Goal: Task Accomplishment & Management: Use online tool/utility

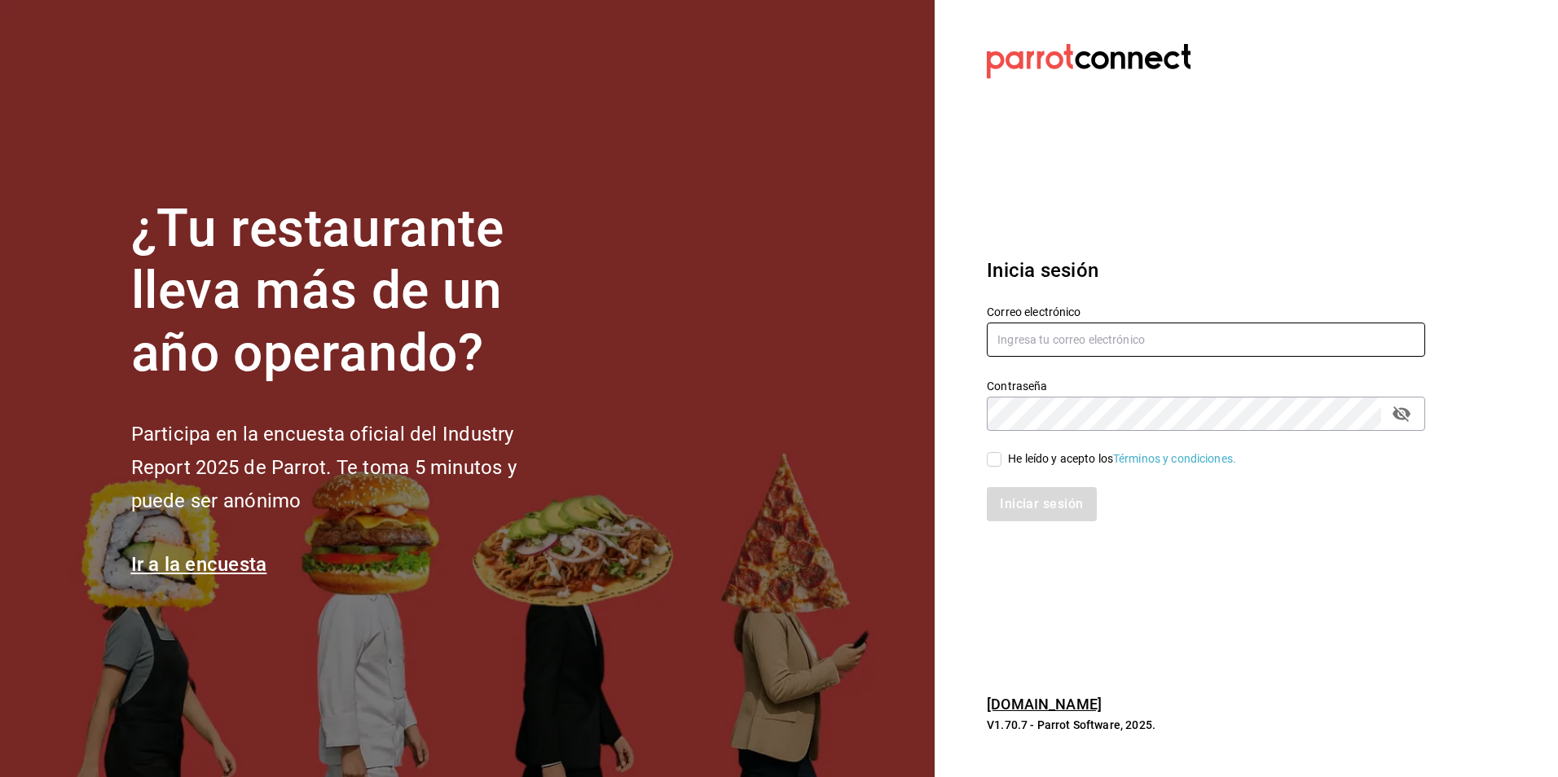
type input "[PERSON_NAME][EMAIL_ADDRESS][DOMAIN_NAME]"
click at [995, 459] on input "He leído y acepto los Términos y condiciones." at bounding box center [994, 459] width 15 height 15
checkbox input "true"
click at [1037, 504] on button "Iniciar sesión" at bounding box center [1042, 504] width 111 height 34
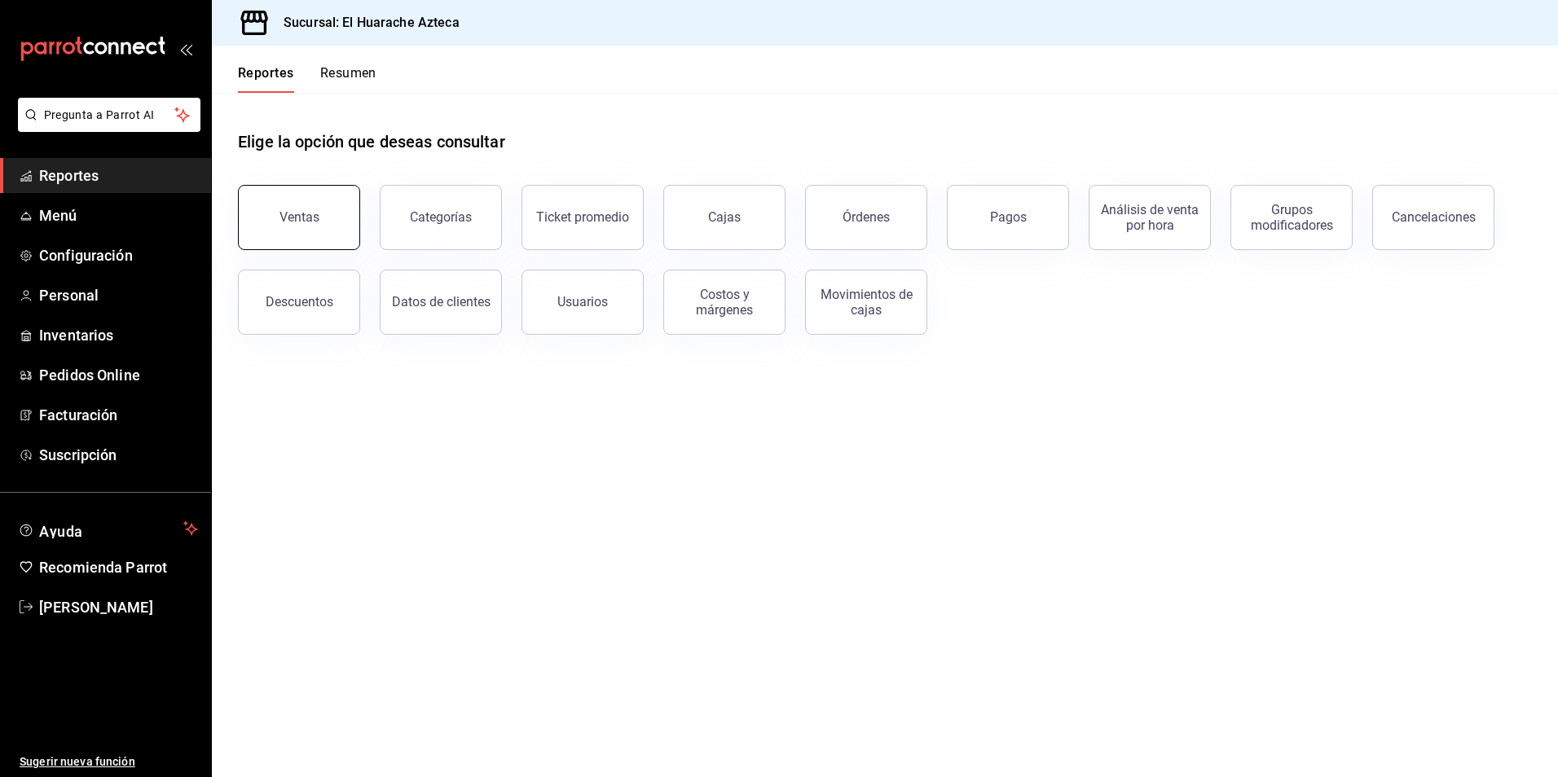
click at [323, 222] on button "Ventas" at bounding box center [299, 217] width 122 height 65
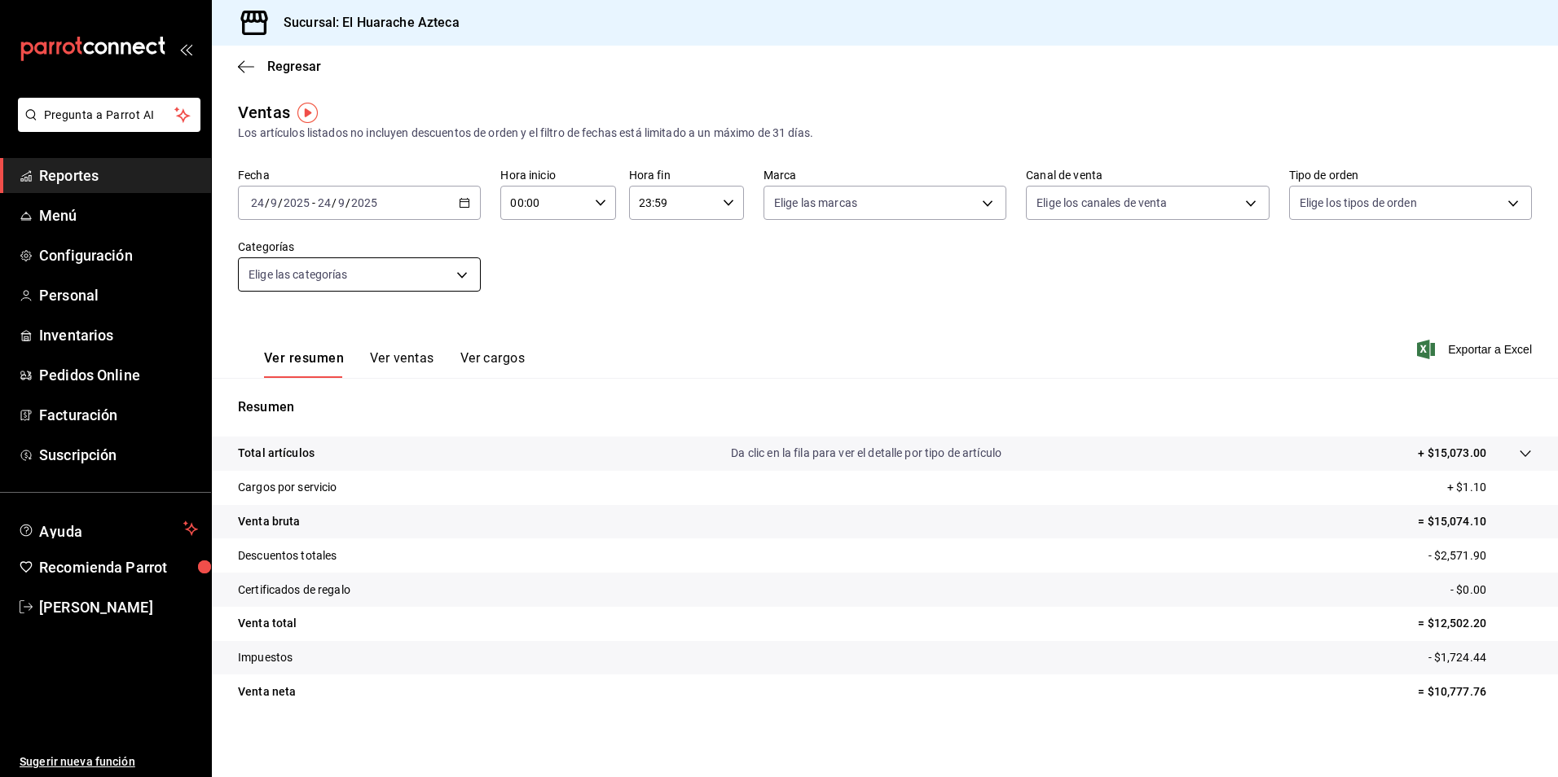
click at [460, 278] on body "Pregunta a Parrot AI Reportes Menú Configuración Personal Inventarios Pedidos O…" at bounding box center [779, 388] width 1558 height 777
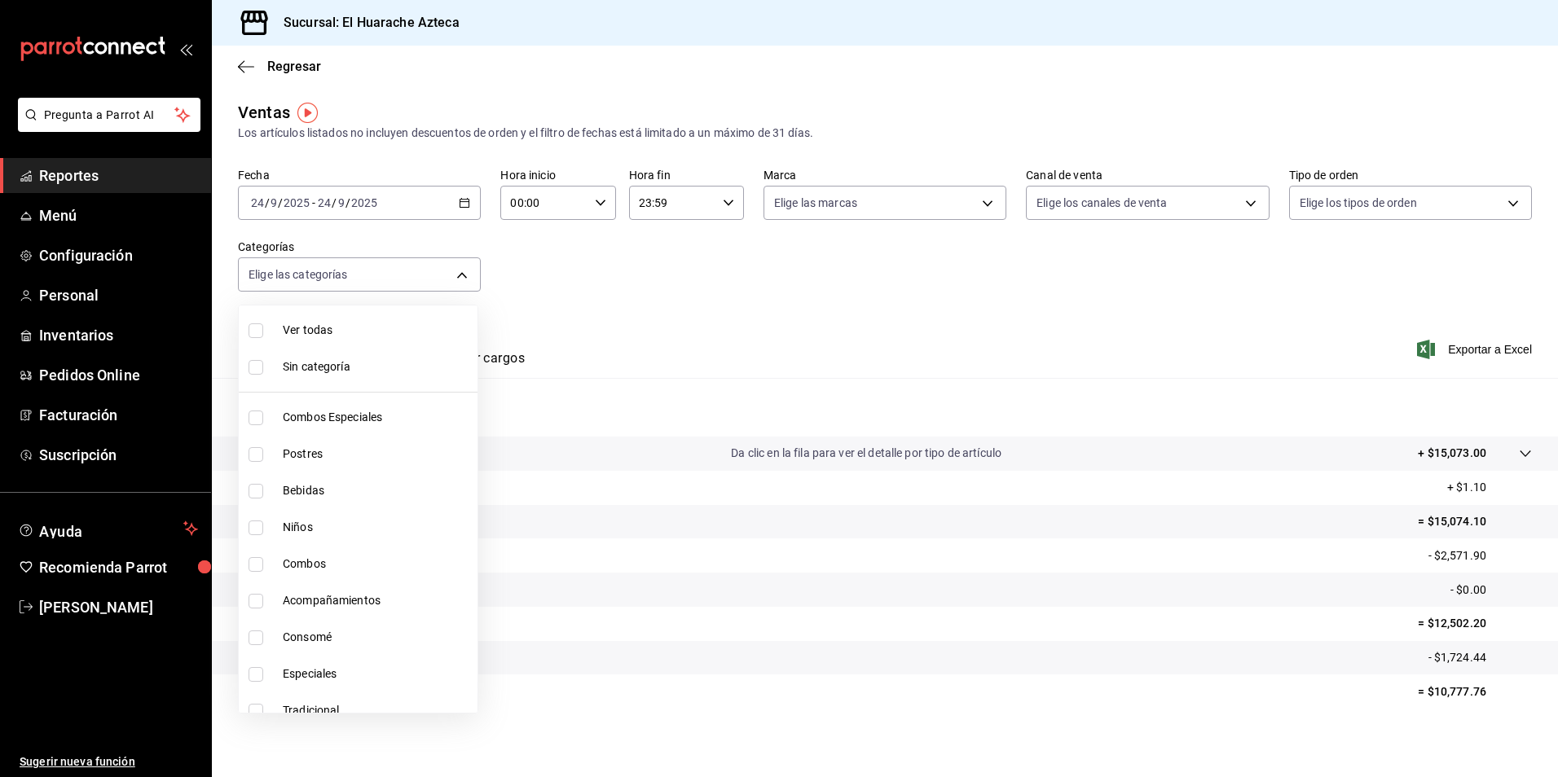
scroll to position [16, 0]
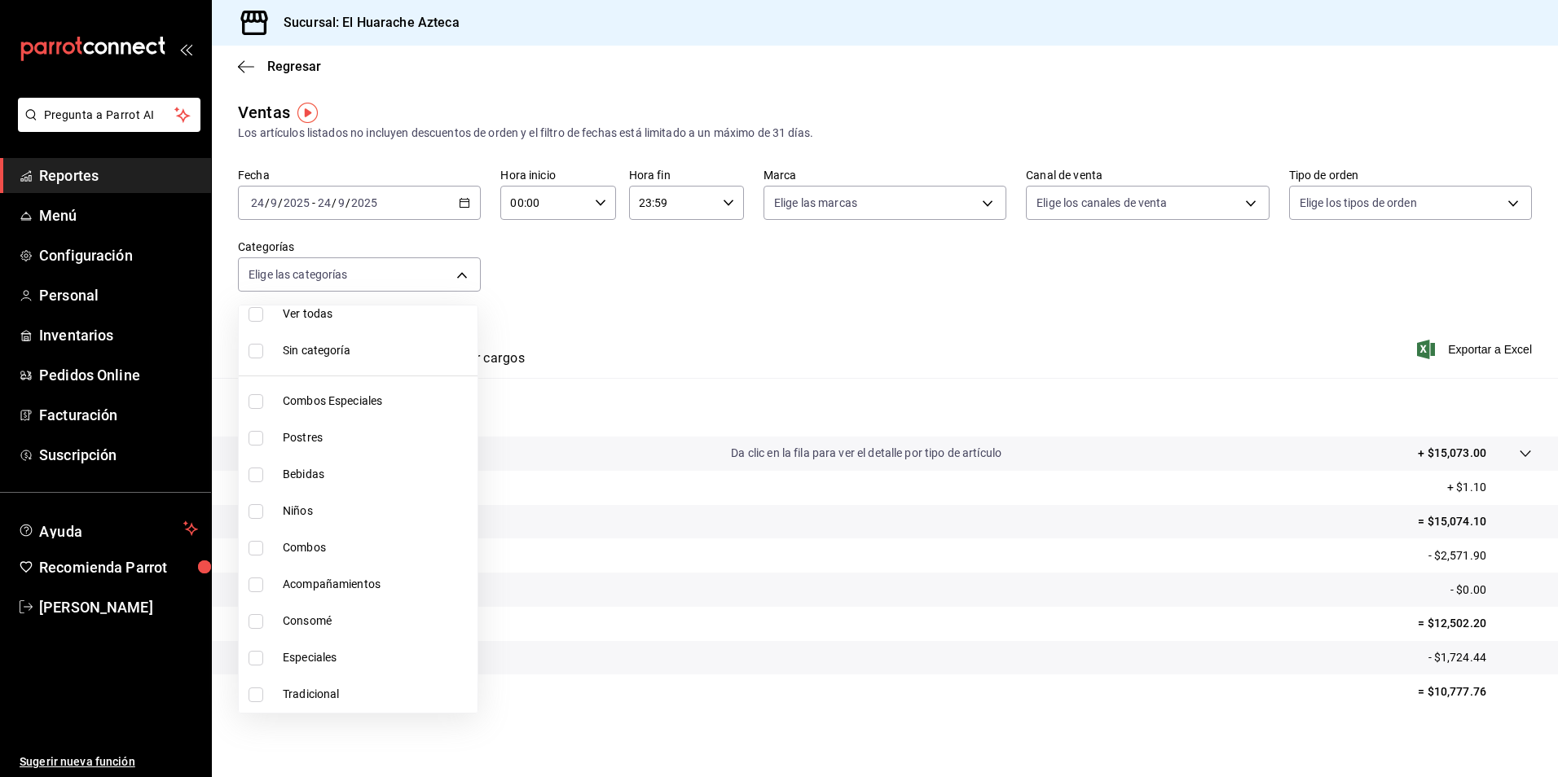
click at [320, 692] on span "Tradicional" at bounding box center [377, 694] width 188 height 17
type input "0bcea8be-a7c4-41fc-813b-e05f5227c1d5"
checkbox input "true"
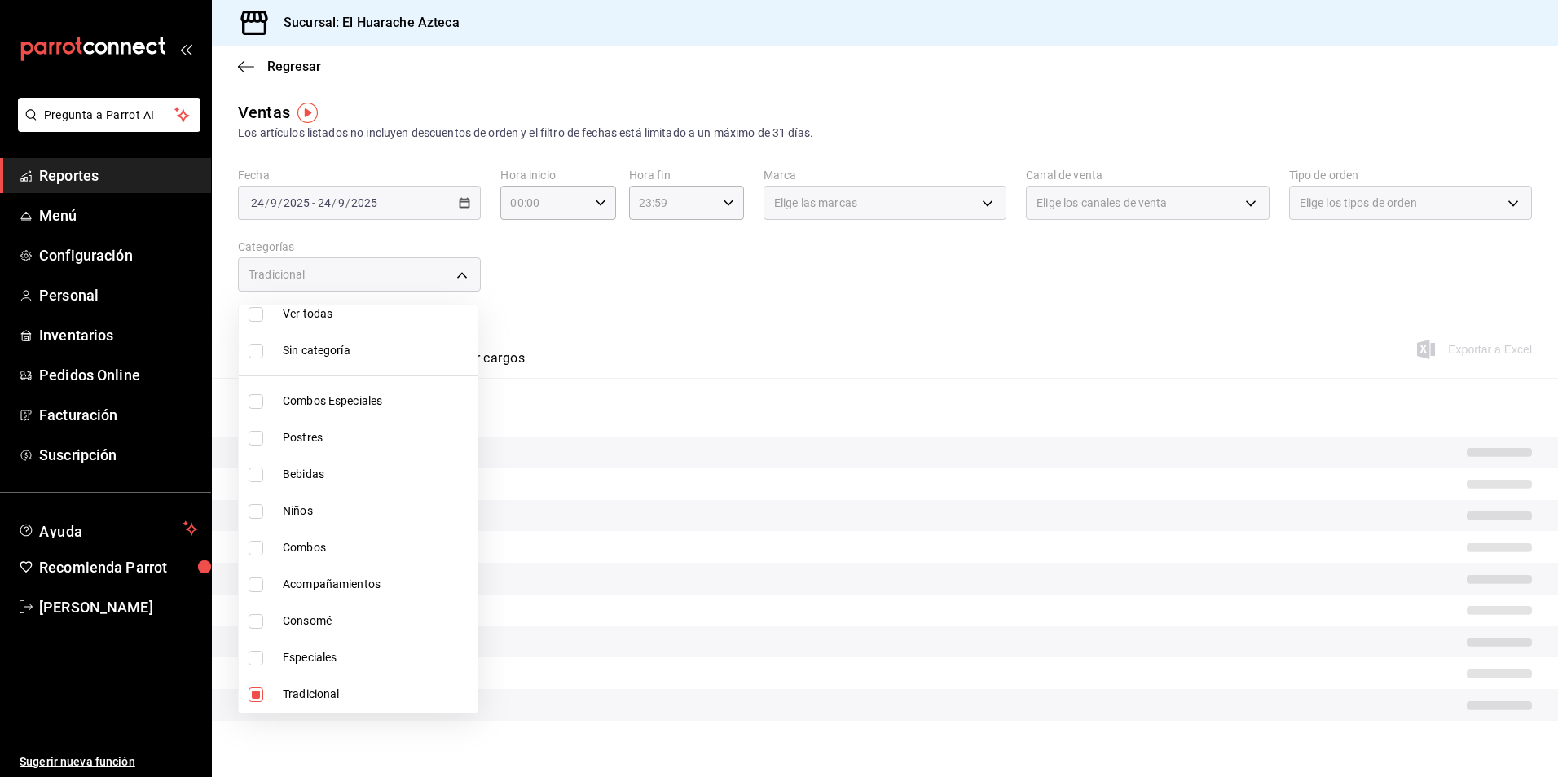
click at [255, 659] on input "checkbox" at bounding box center [256, 658] width 15 height 15
checkbox input "true"
type input "0bcea8be-a7c4-41fc-813b-e05f5227c1d5,456e02ca-36ee-4b64-abe9-711cb0ff05c9"
click at [253, 582] on input "checkbox" at bounding box center [256, 585] width 15 height 15
checkbox input "true"
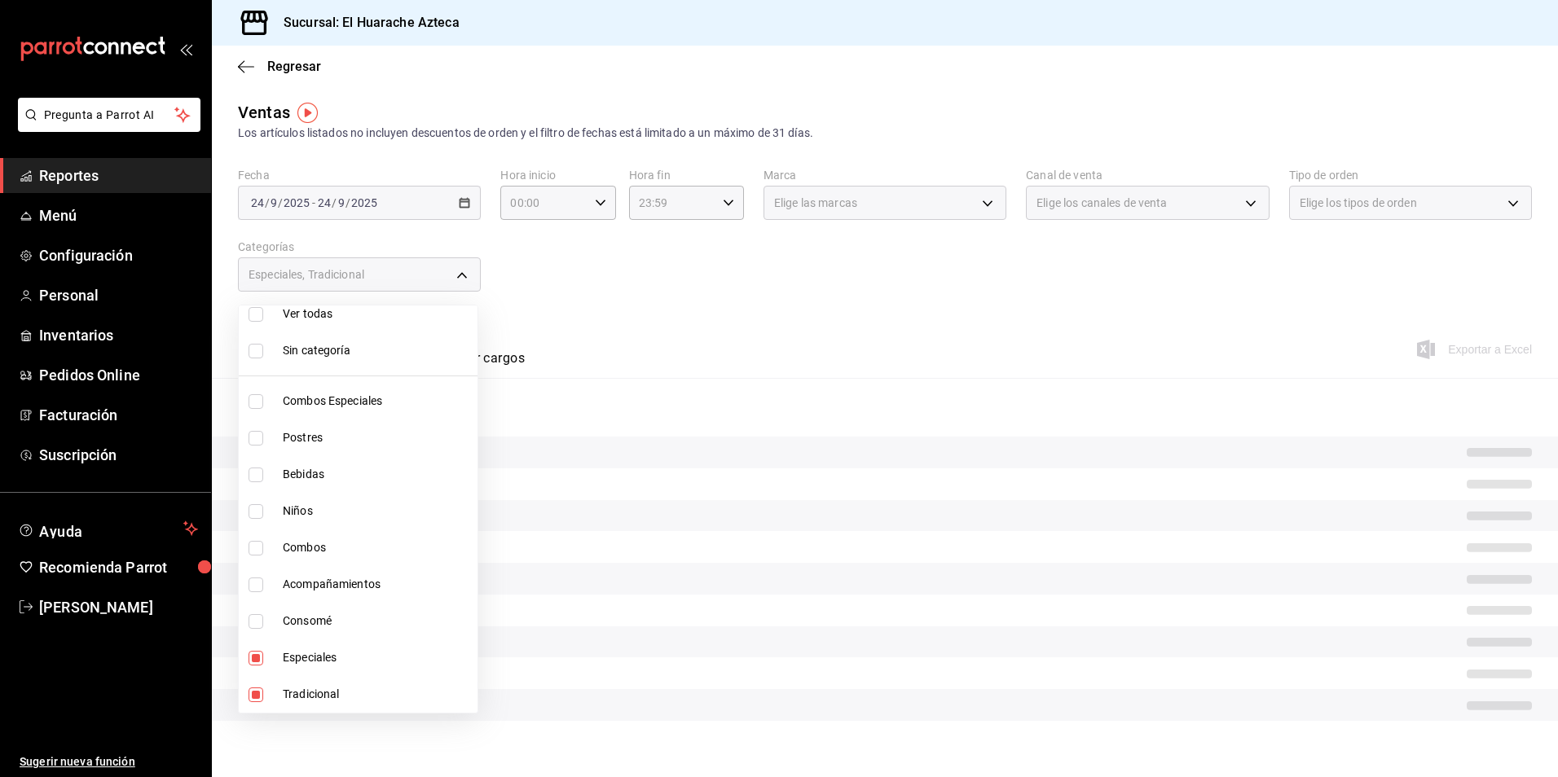
type input "0bcea8be-a7c4-41fc-813b-e05f5227c1d5,456e02ca-36ee-4b64-abe9-711cb0ff05c9,2d28a…"
click at [254, 542] on input "checkbox" at bounding box center [256, 548] width 15 height 15
checkbox input "true"
type input "0bcea8be-a7c4-41fc-813b-e05f5227c1d5,456e02ca-36ee-4b64-abe9-711cb0ff05c9,2d28a…"
click at [256, 406] on input "checkbox" at bounding box center [256, 401] width 15 height 15
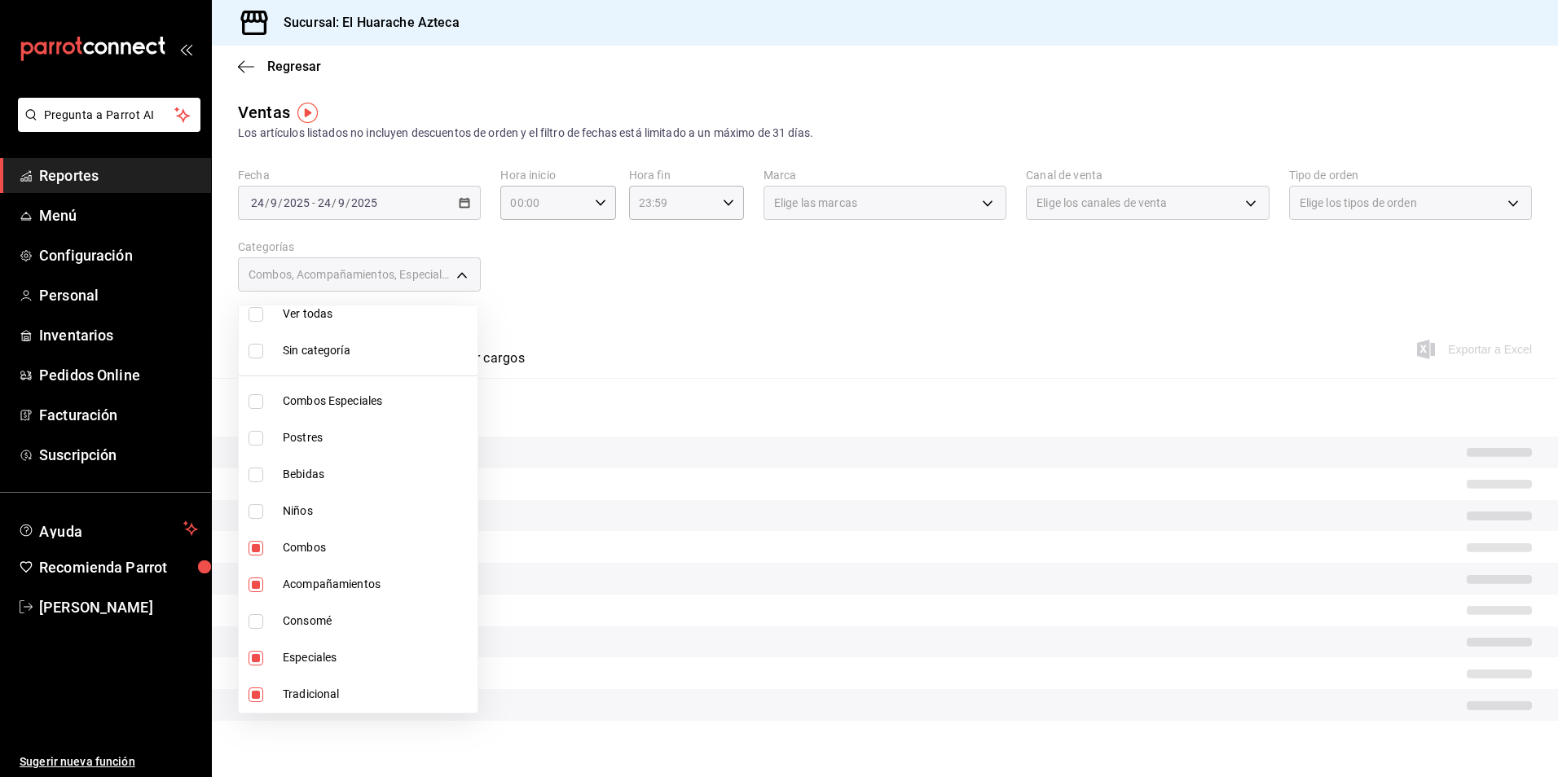
checkbox input "true"
type input "0bcea8be-a7c4-41fc-813b-e05f5227c1d5,456e02ca-36ee-4b64-abe9-711cb0ff05c9,2d28a…"
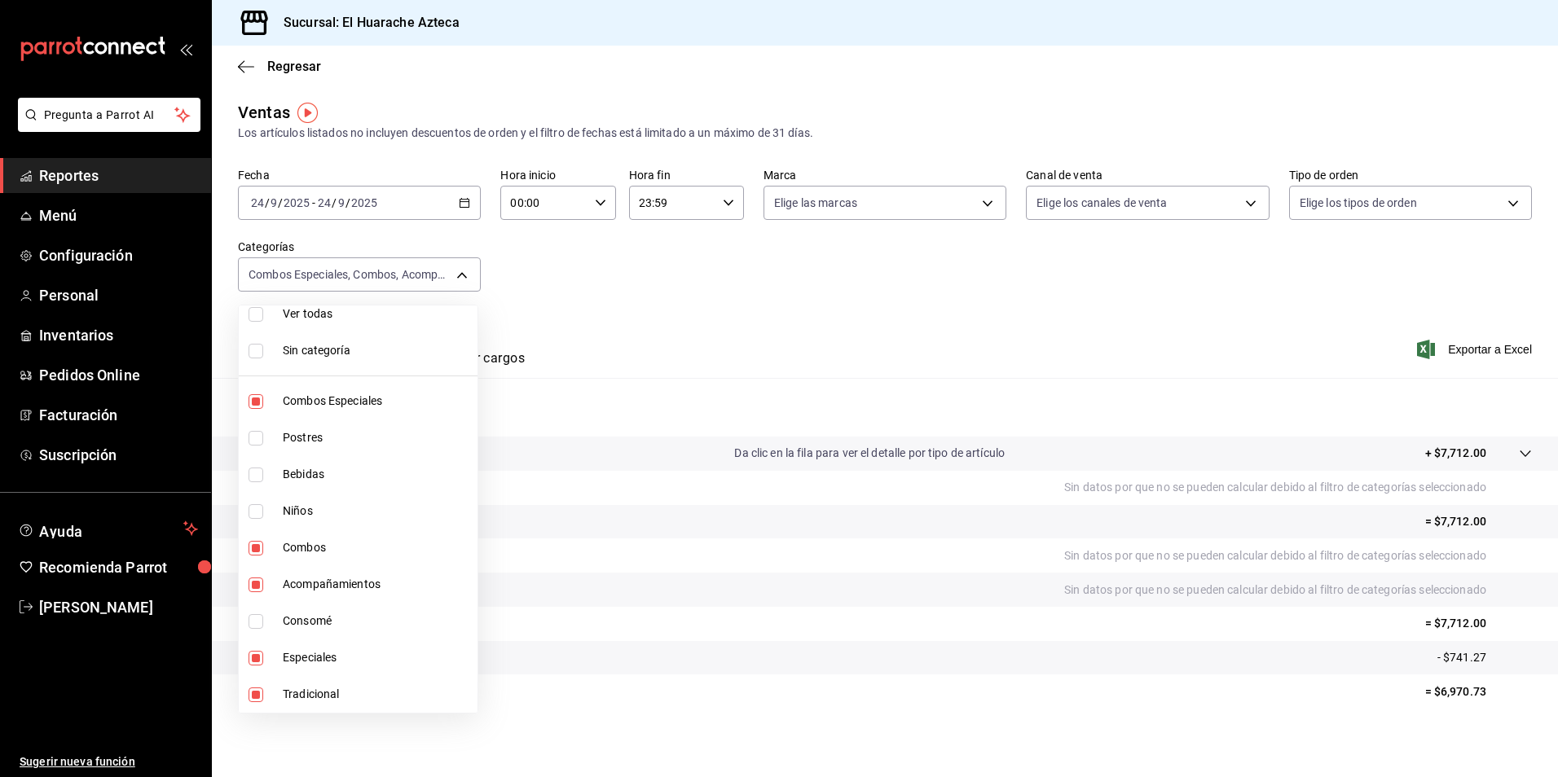
click at [261, 694] on input "checkbox" at bounding box center [256, 695] width 15 height 15
checkbox input "false"
type input "456e02ca-36ee-4b64-abe9-711cb0ff05c9,2d28abd0-1e90-45a2-b988-74b39c4496ee,801fb…"
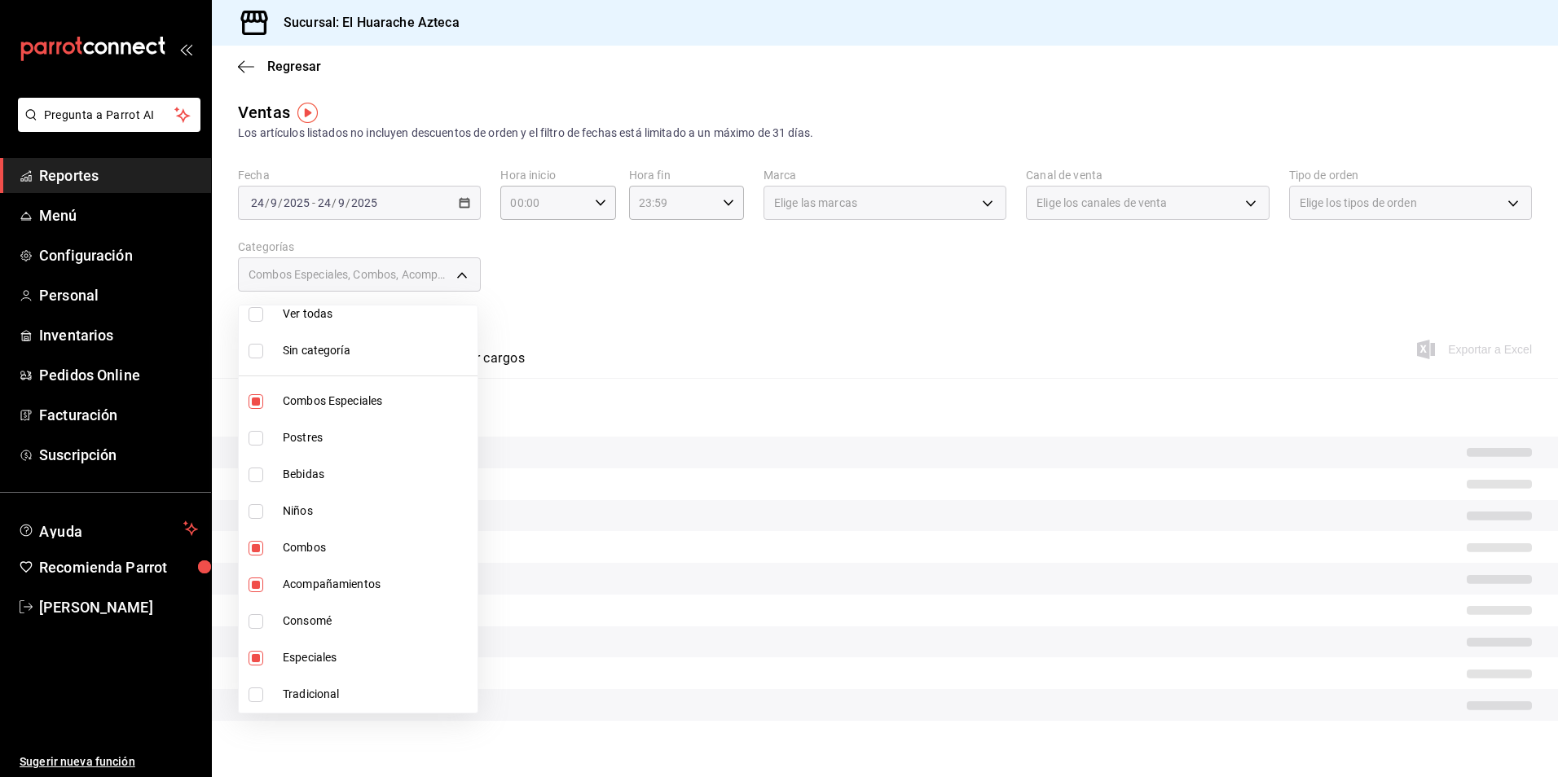
click at [258, 695] on input "checkbox" at bounding box center [256, 695] width 15 height 15
checkbox input "true"
type input "456e02ca-36ee-4b64-abe9-711cb0ff05c9,2d28abd0-1e90-45a2-b988-74b39c4496ee,801fb…"
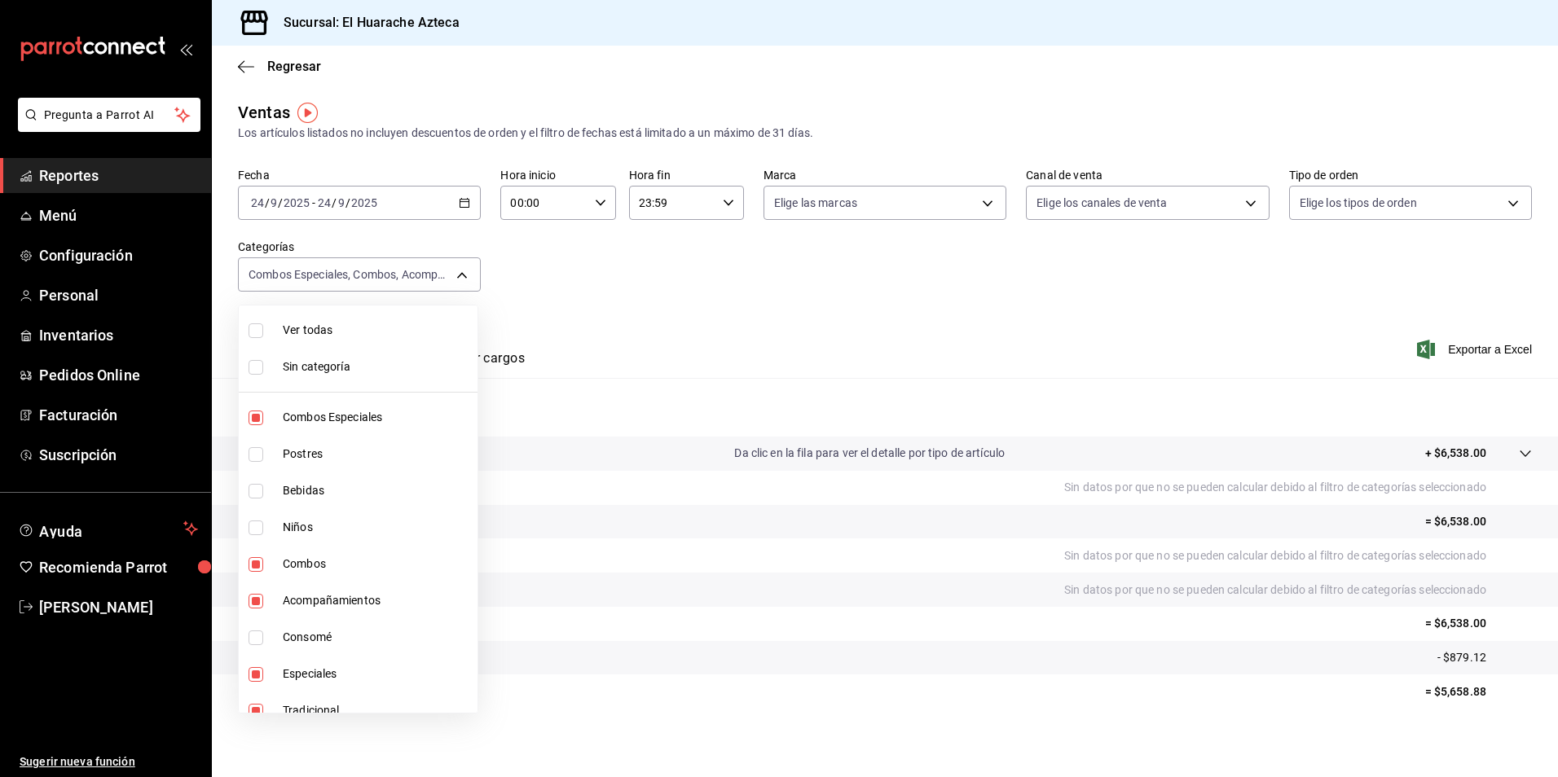
scroll to position [16, 0]
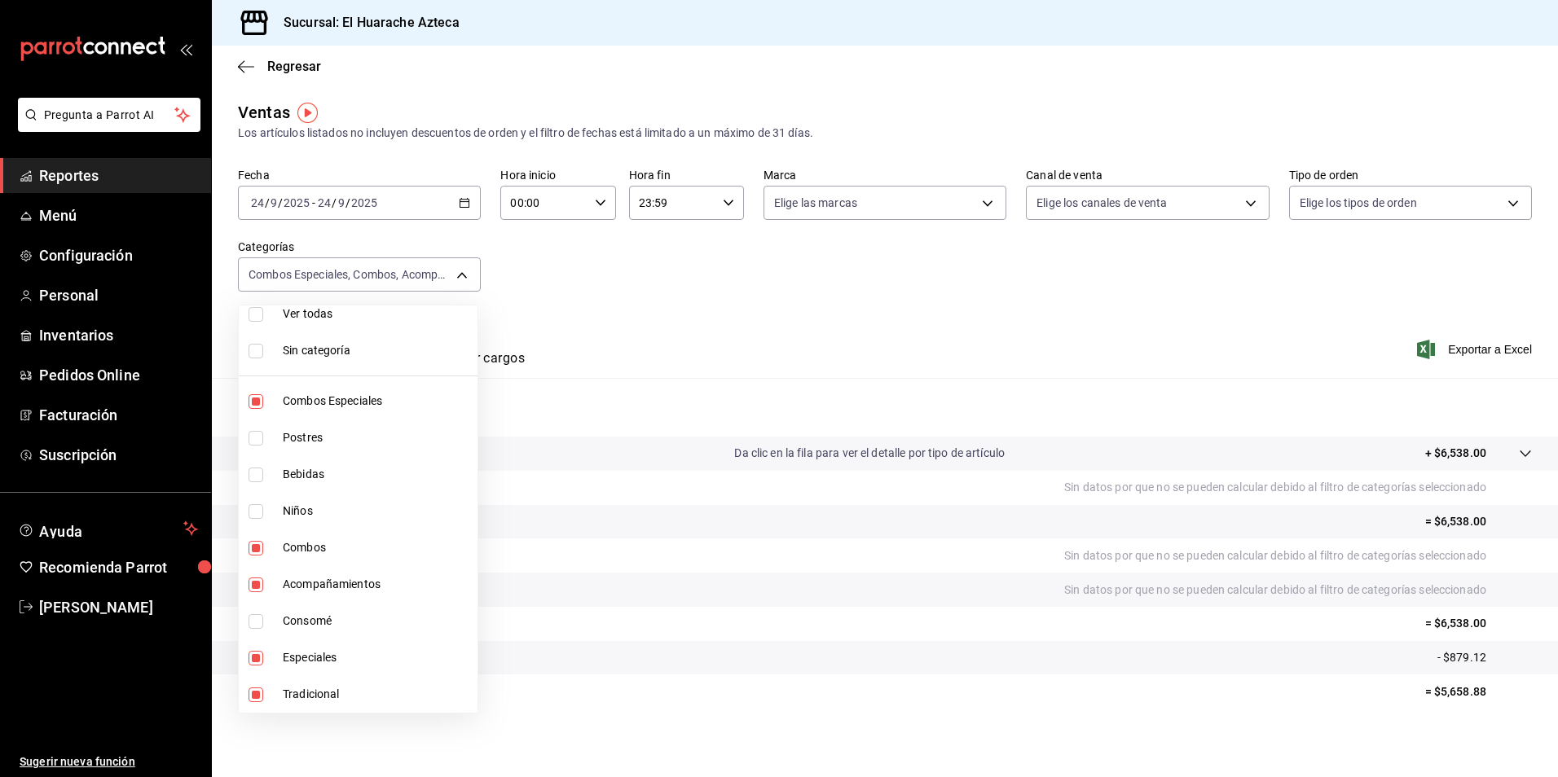
click at [259, 692] on input "checkbox" at bounding box center [256, 695] width 15 height 15
checkbox input "false"
type input "456e02ca-36ee-4b64-abe9-711cb0ff05c9,2d28abd0-1e90-45a2-b988-74b39c4496ee,801fb…"
click at [259, 692] on input "checkbox" at bounding box center [256, 695] width 15 height 15
checkbox input "true"
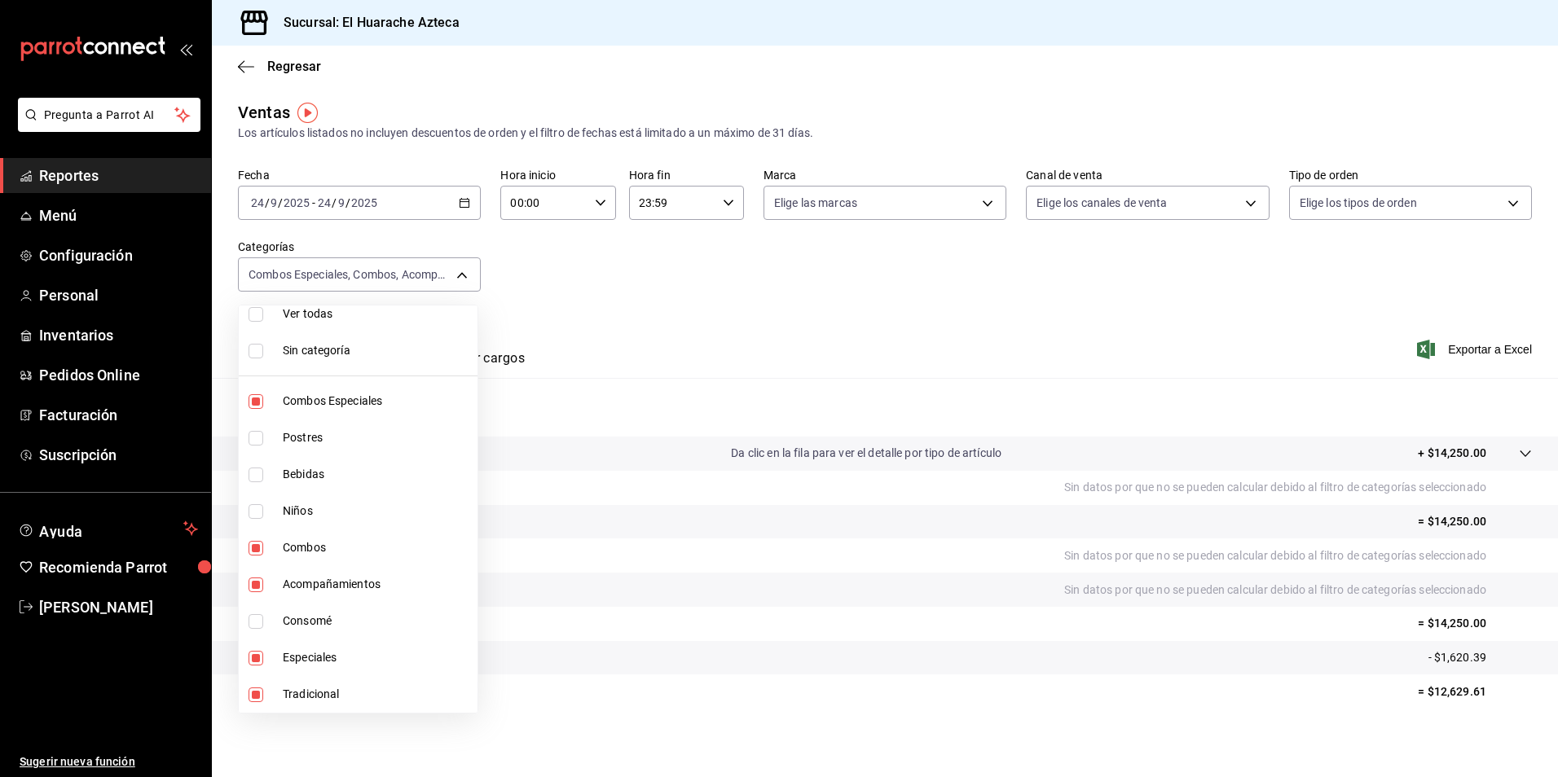
click at [300, 699] on span "Tradicional" at bounding box center [377, 694] width 188 height 17
type input "456e02ca-36ee-4b64-abe9-711cb0ff05c9,2d28abd0-1e90-45a2-b988-74b39c4496ee,801fb…"
checkbox input "false"
click at [303, 660] on span "Especiales" at bounding box center [377, 657] width 188 height 17
type input "2d28abd0-1e90-45a2-b988-74b39c4496ee,801fb927-b16a-41c9-9a7c-271afa856fa8,2c353…"
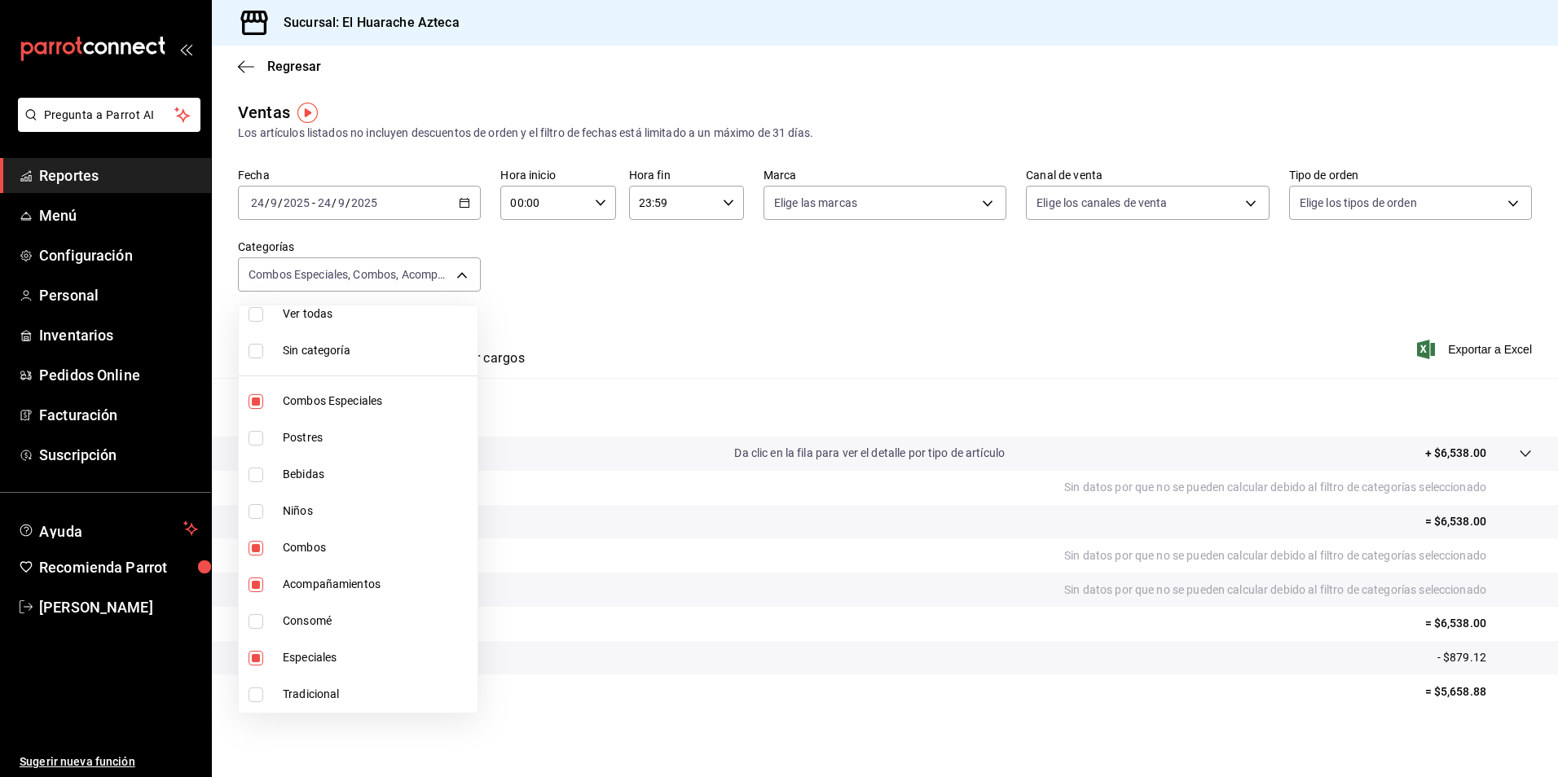
checkbox input "false"
click at [291, 587] on span "Acompañamientos" at bounding box center [377, 584] width 188 height 17
type input "801fb927-b16a-41c9-9a7c-271afa856fa8,2c353759-2c9e-4a11-8b13-ec92f7df1887"
checkbox input "false"
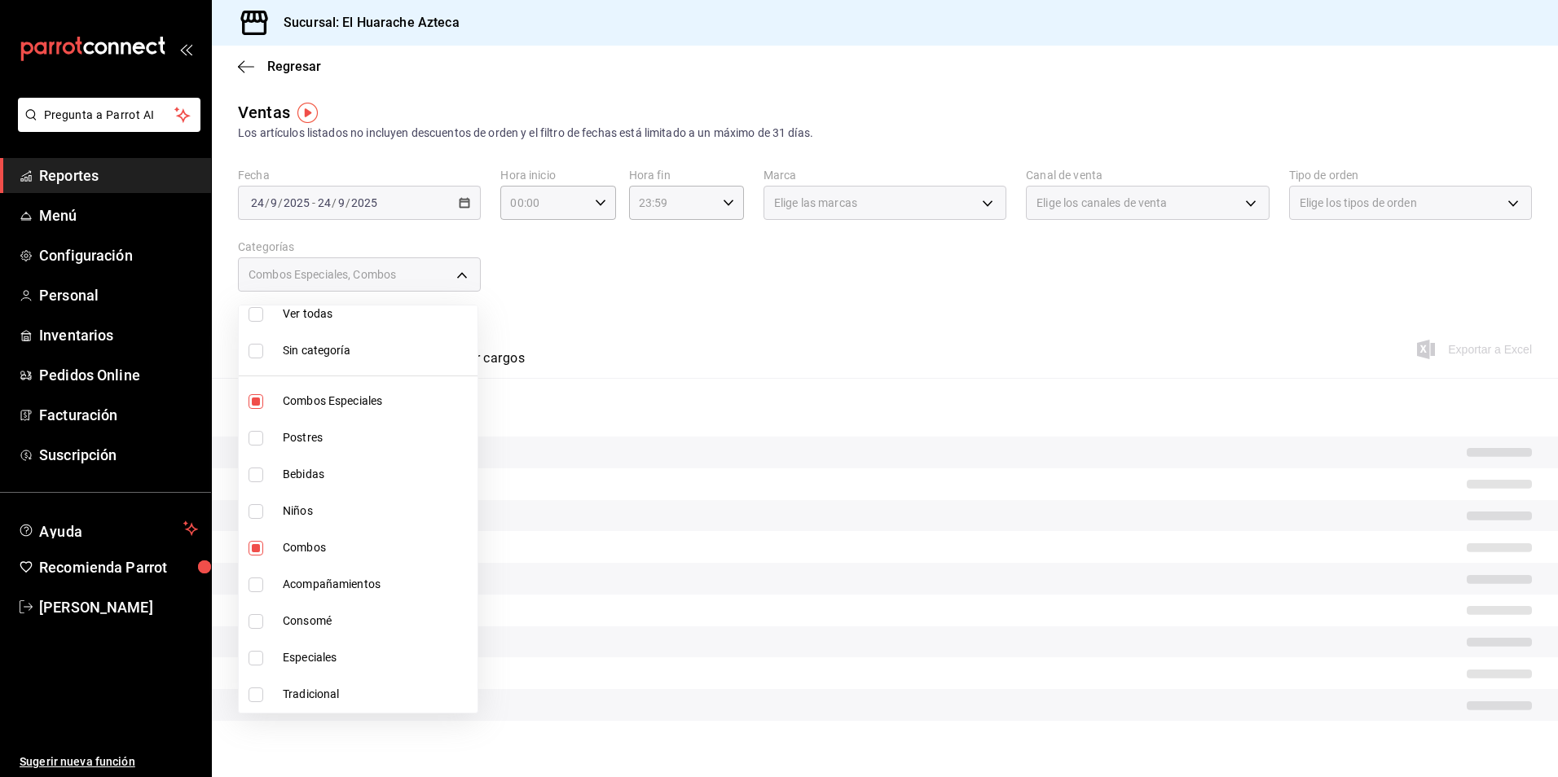
click at [303, 551] on span "Combos" at bounding box center [377, 547] width 188 height 17
type input "2c353759-2c9e-4a11-8b13-ec92f7df1887"
checkbox input "false"
click at [312, 401] on span "Combos Especiales" at bounding box center [377, 401] width 188 height 17
checkbox input "false"
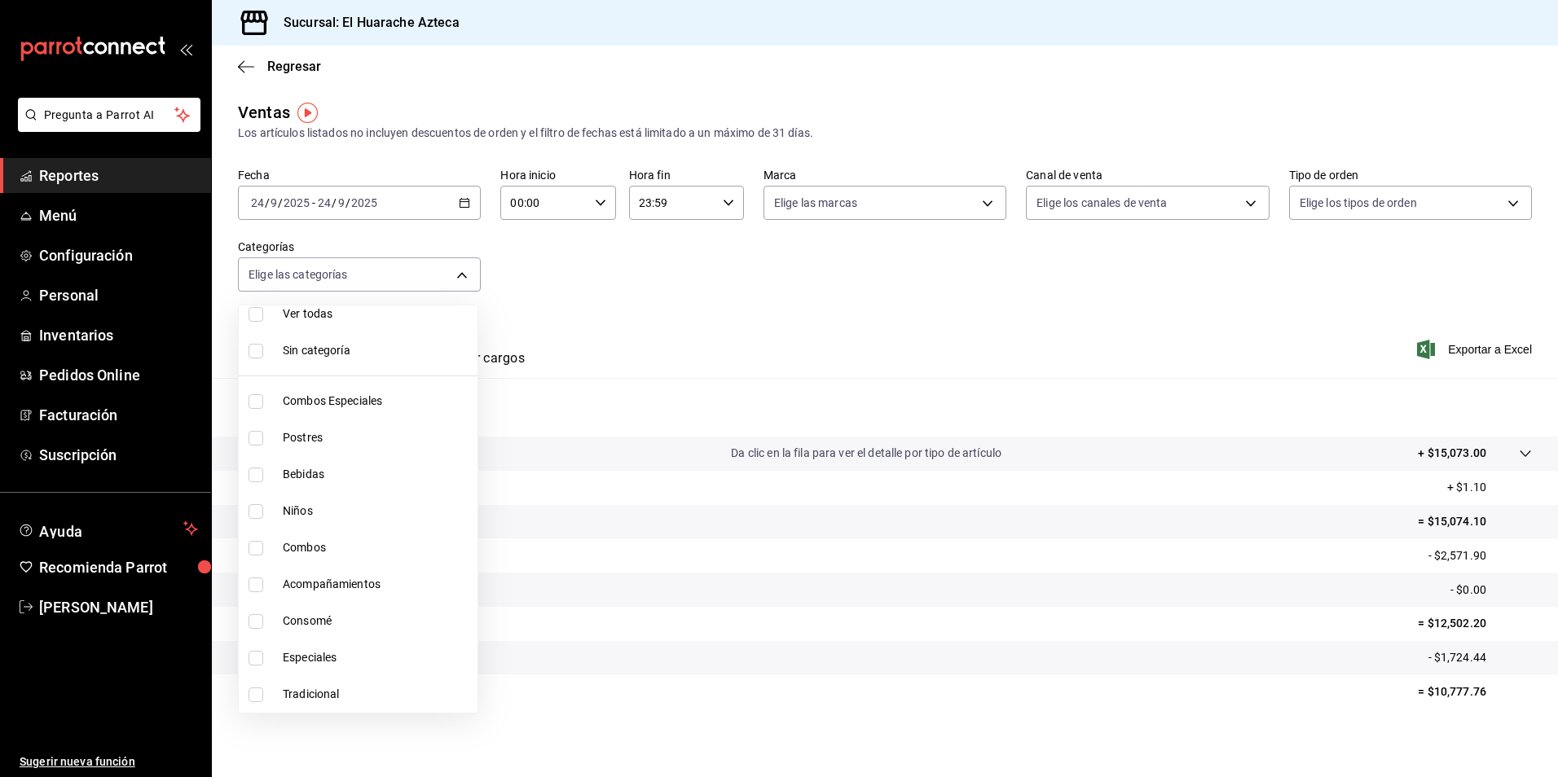
click at [302, 440] on span "Postres" at bounding box center [377, 437] width 188 height 17
type input "c007e3ad-3013-4e56-a94d-c02e68cae99b"
checkbox input "true"
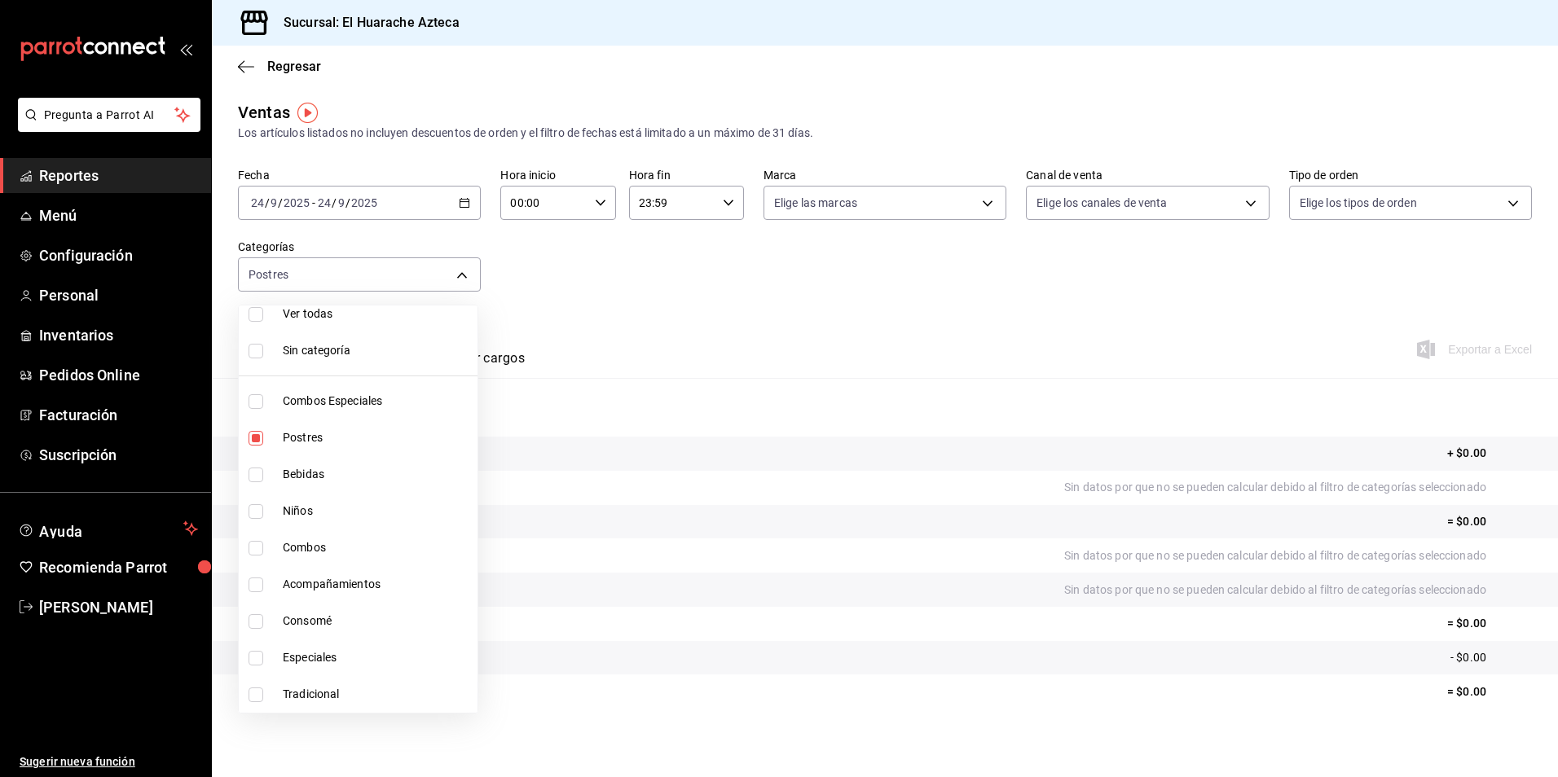
click at [293, 473] on span "Bebidas" at bounding box center [377, 474] width 188 height 17
type input "c007e3ad-3013-4e56-a94d-c02e68cae99b,f30dce80-1504-46fe-9bff-e61b227a5927"
checkbox input "true"
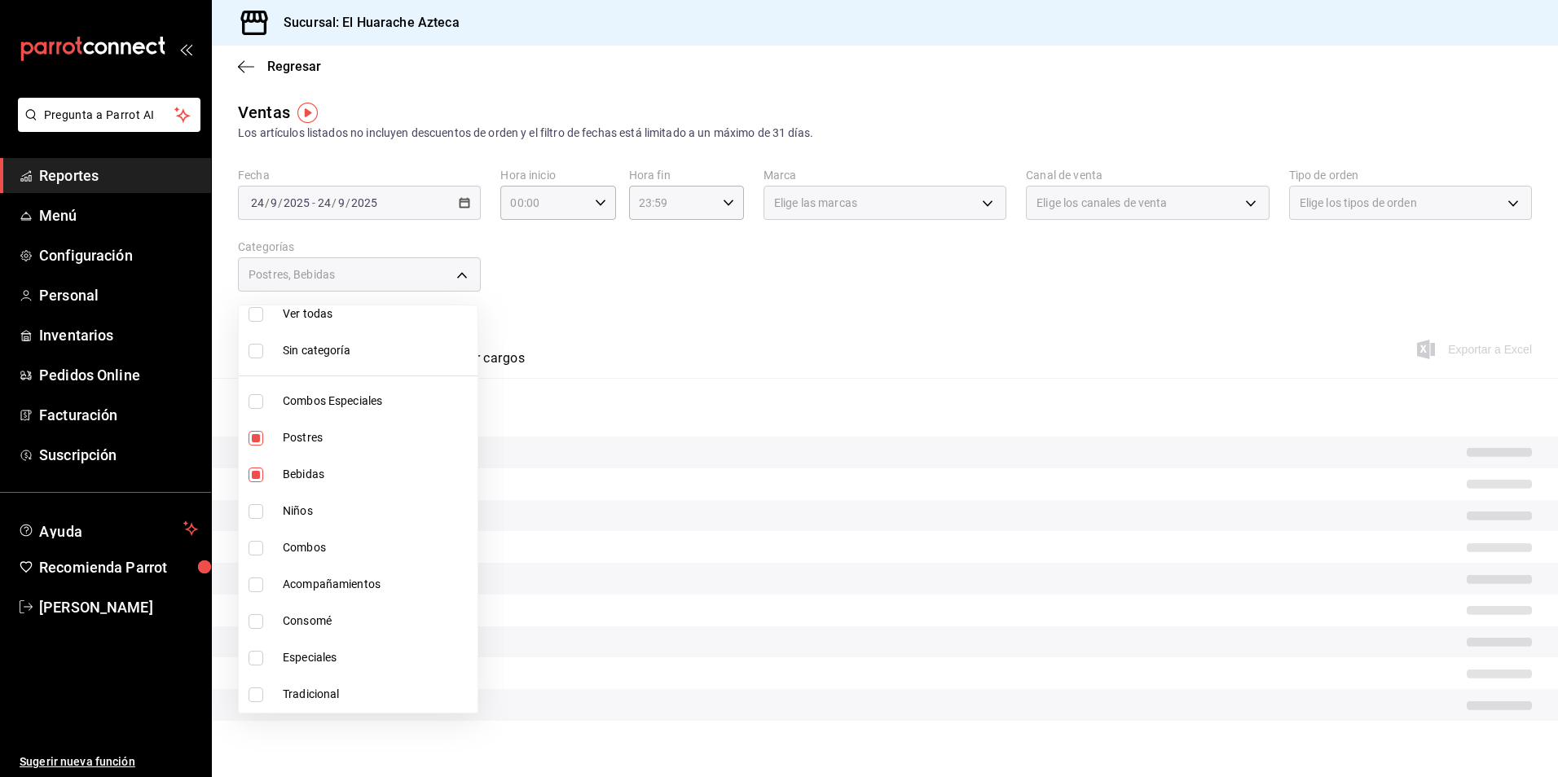
click at [646, 336] on div at bounding box center [779, 388] width 1558 height 777
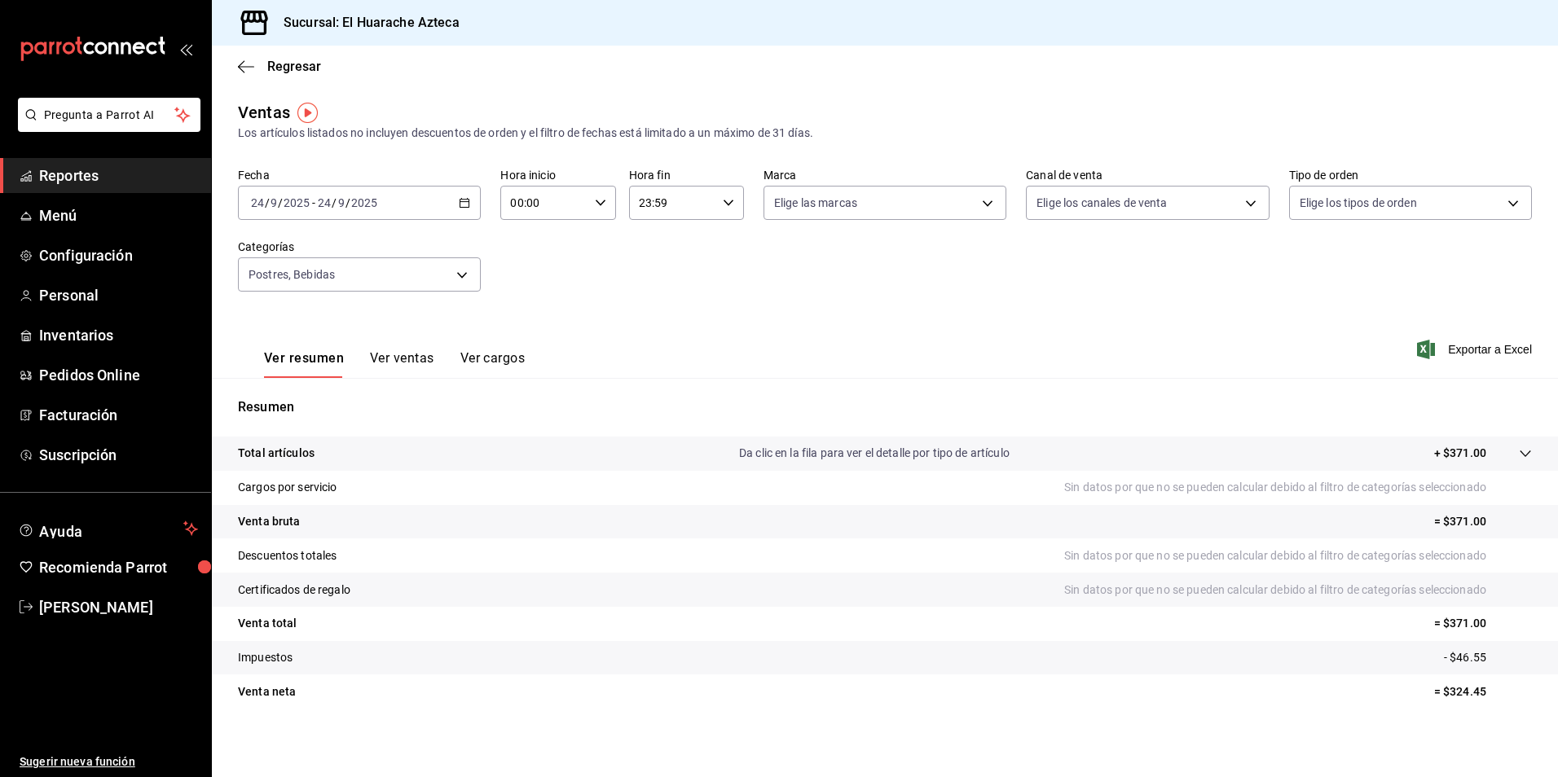
click at [385, 354] on button "Ver ventas" at bounding box center [402, 364] width 64 height 28
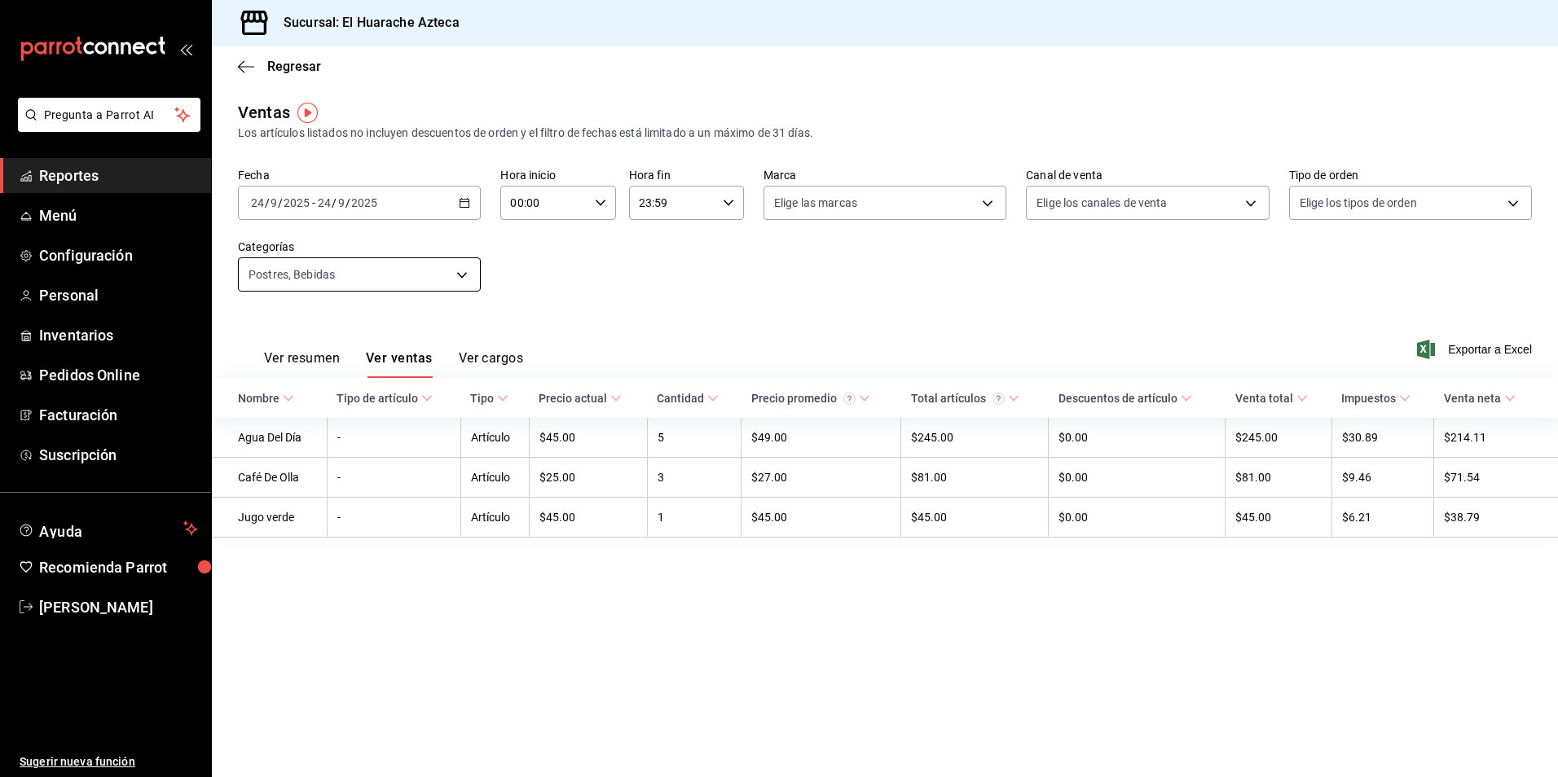
click at [462, 278] on body "Pregunta a Parrot AI Reportes Menú Configuración Personal Inventarios Pedidos O…" at bounding box center [779, 388] width 1558 height 777
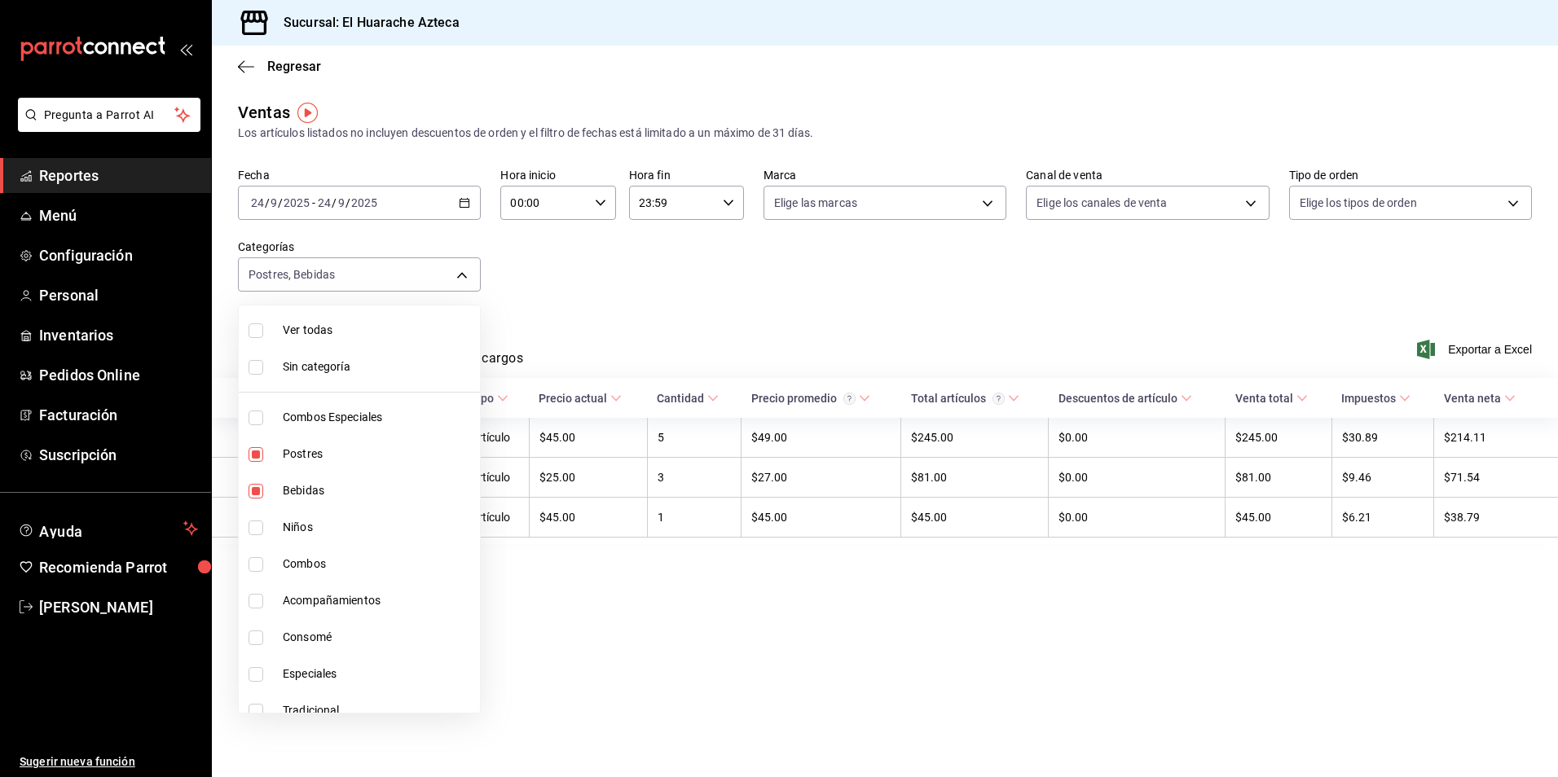
click at [289, 445] on li "Postres" at bounding box center [359, 454] width 241 height 37
type input "f30dce80-1504-46fe-9bff-e61b227a5927"
checkbox input "false"
click at [290, 491] on span "Bebidas" at bounding box center [378, 490] width 191 height 17
checkbox input "false"
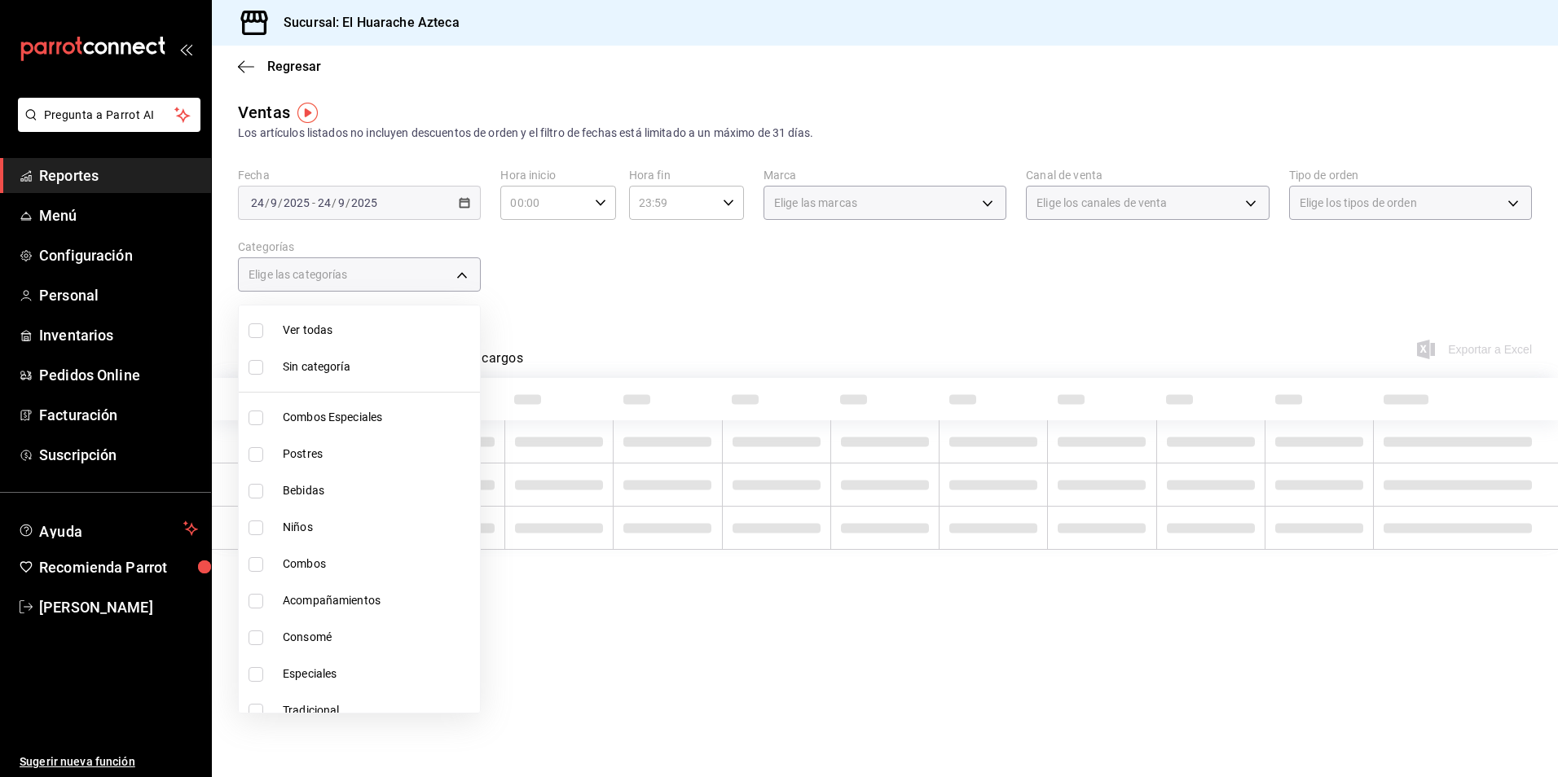
click at [257, 526] on input "checkbox" at bounding box center [256, 528] width 15 height 15
checkbox input "true"
type input "28e60cb7-9a33-402d-bbe1-a64a9172dbc2"
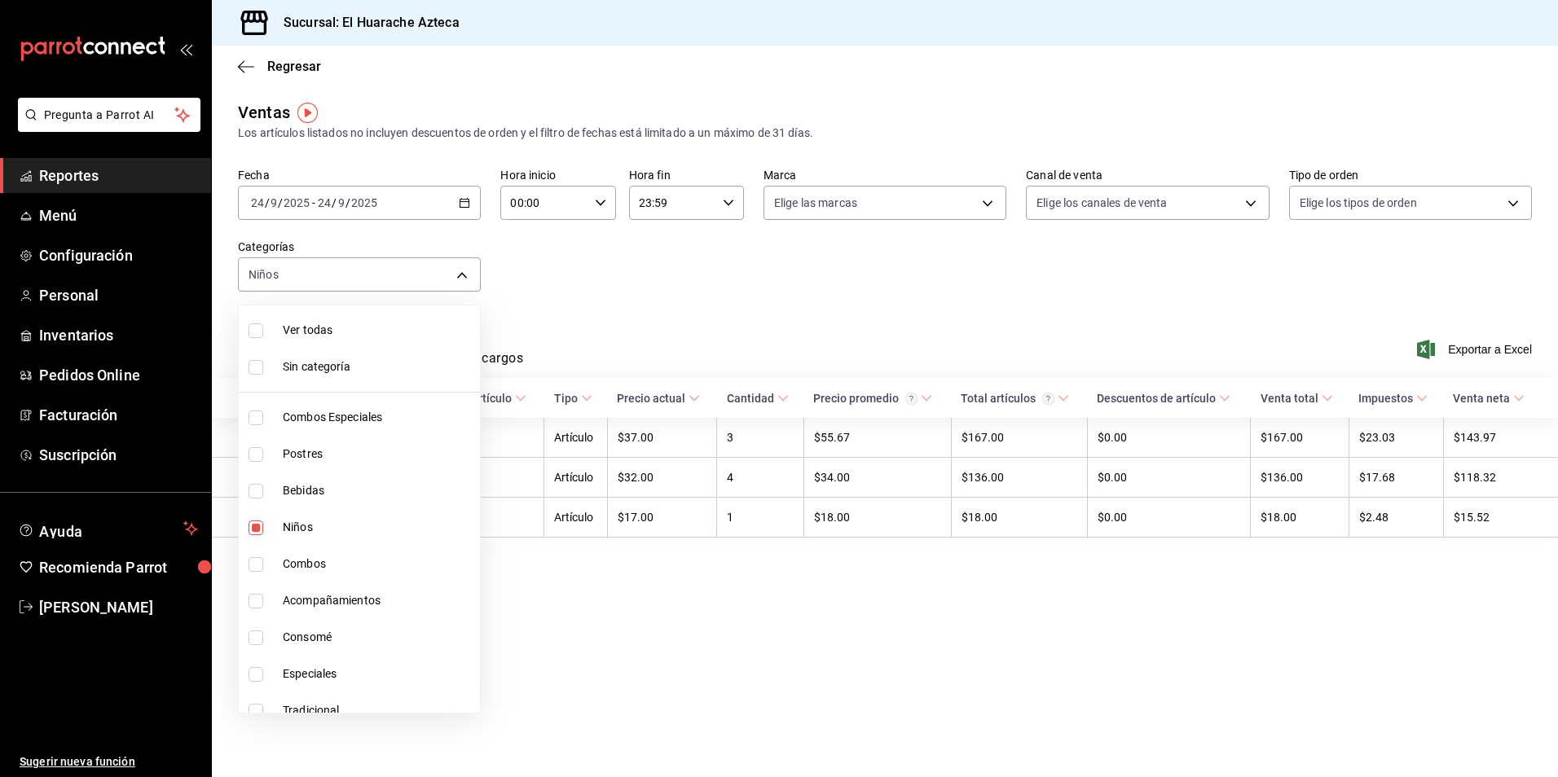
click at [637, 356] on div at bounding box center [779, 388] width 1558 height 777
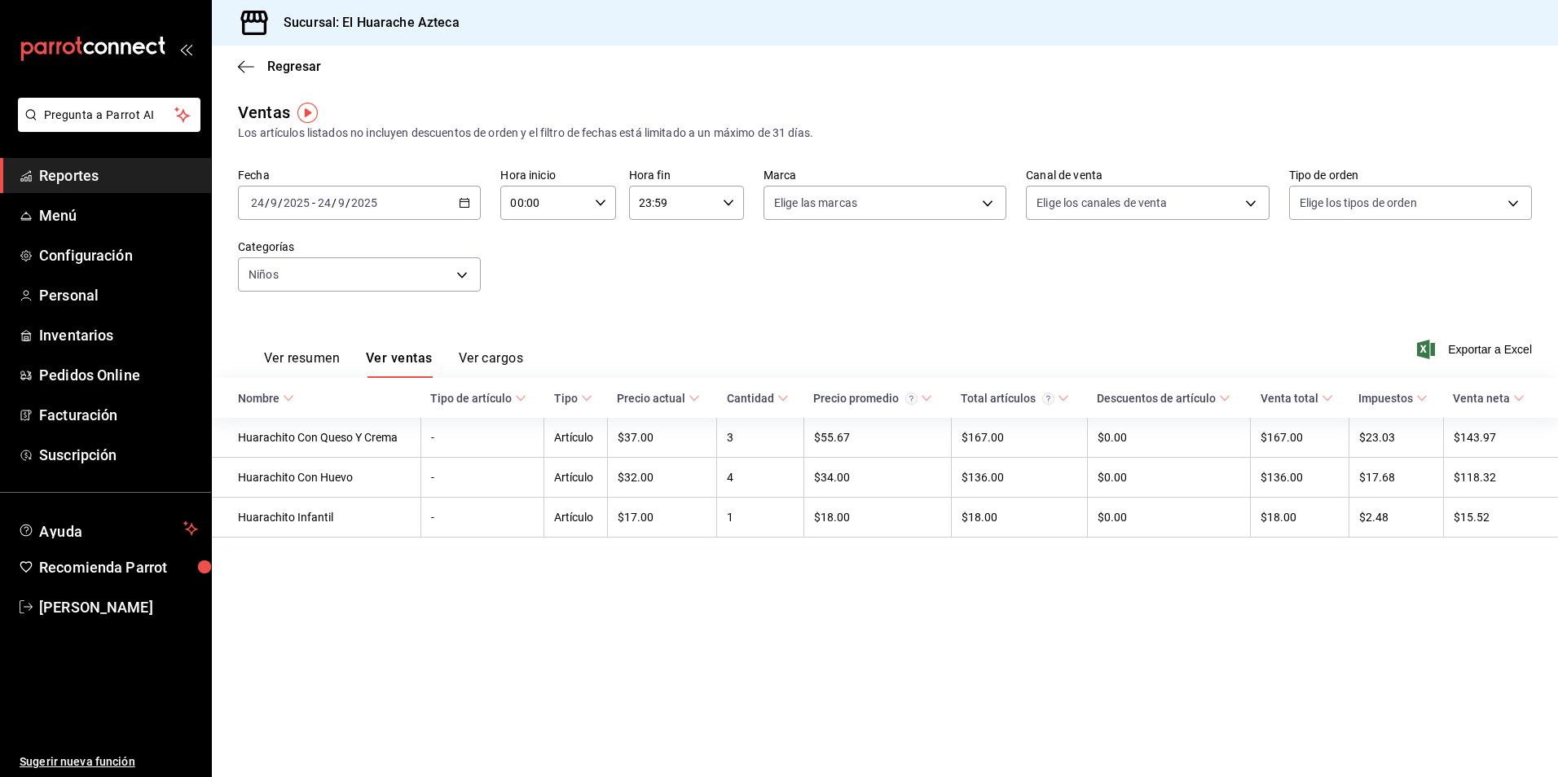
click at [293, 359] on button "Ver resumen" at bounding box center [302, 364] width 76 height 28
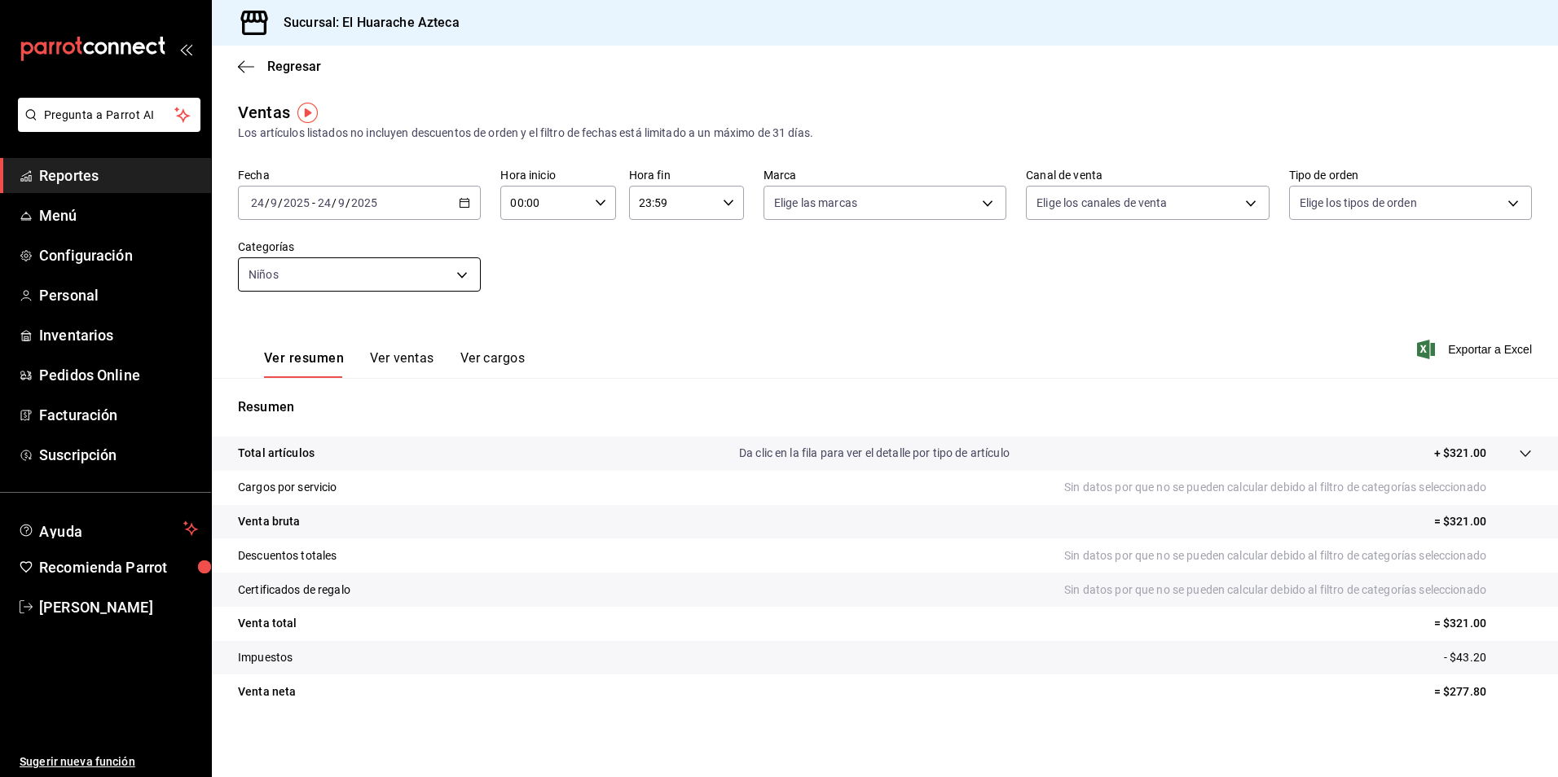
click at [455, 275] on body "Pregunta a Parrot AI Reportes Menú Configuración Personal Inventarios Pedidos O…" at bounding box center [779, 388] width 1558 height 777
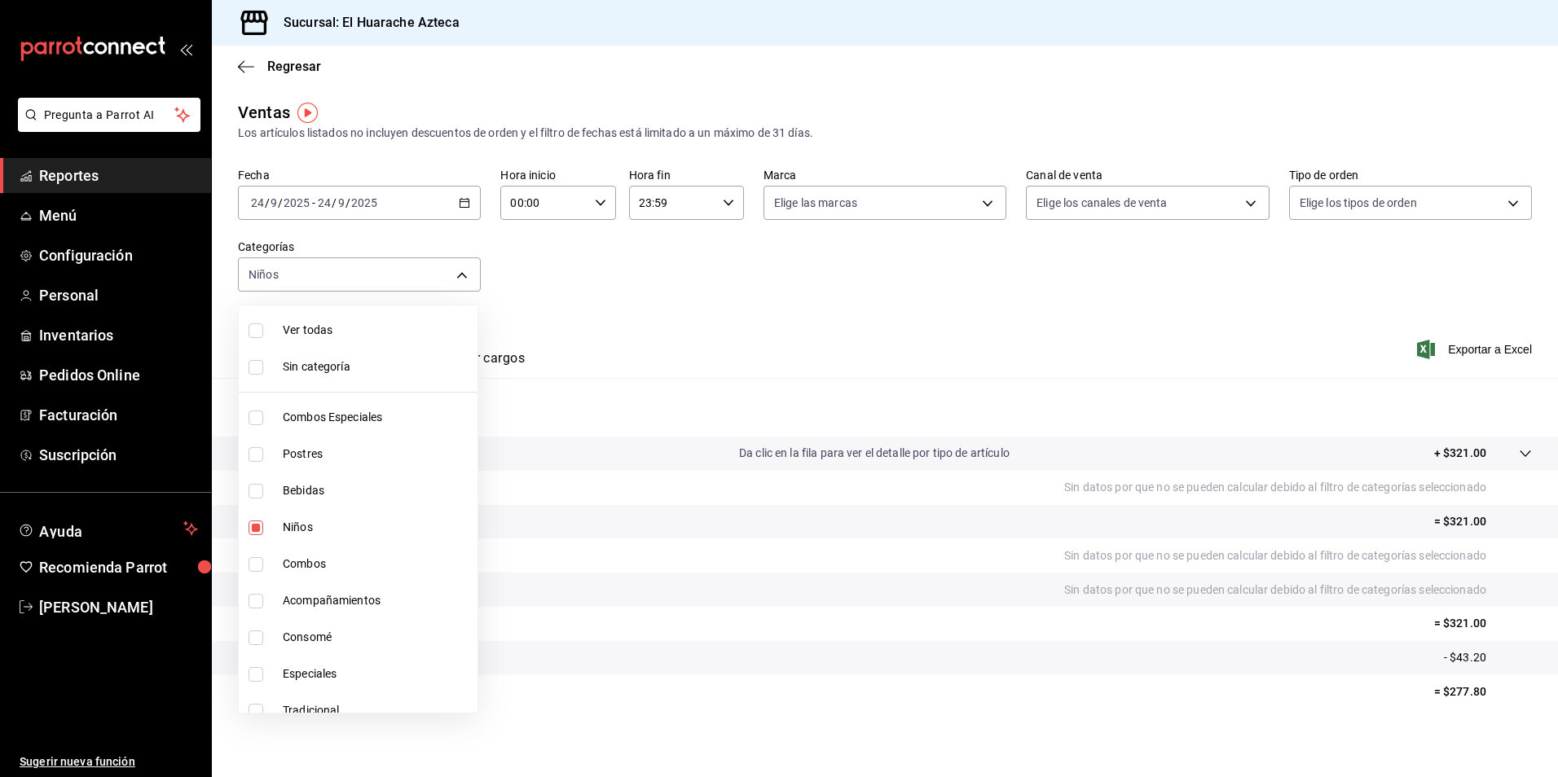
click at [282, 529] on li "Niños" at bounding box center [358, 527] width 239 height 37
checkbox input "false"
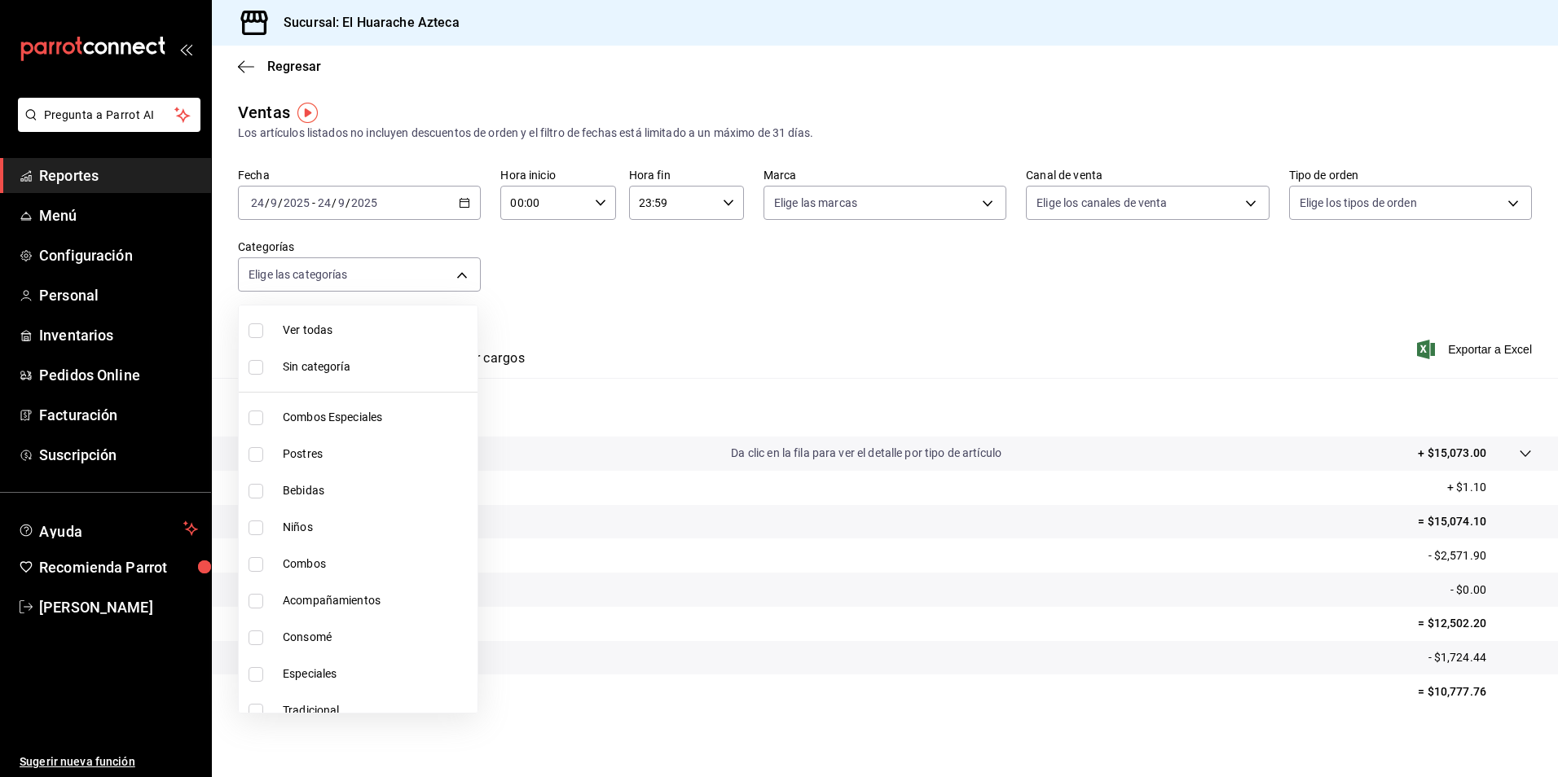
click at [254, 639] on input "checkbox" at bounding box center [256, 638] width 15 height 15
checkbox input "true"
type input "53f55ae2-6285-460e-a8e1-99190fafff65"
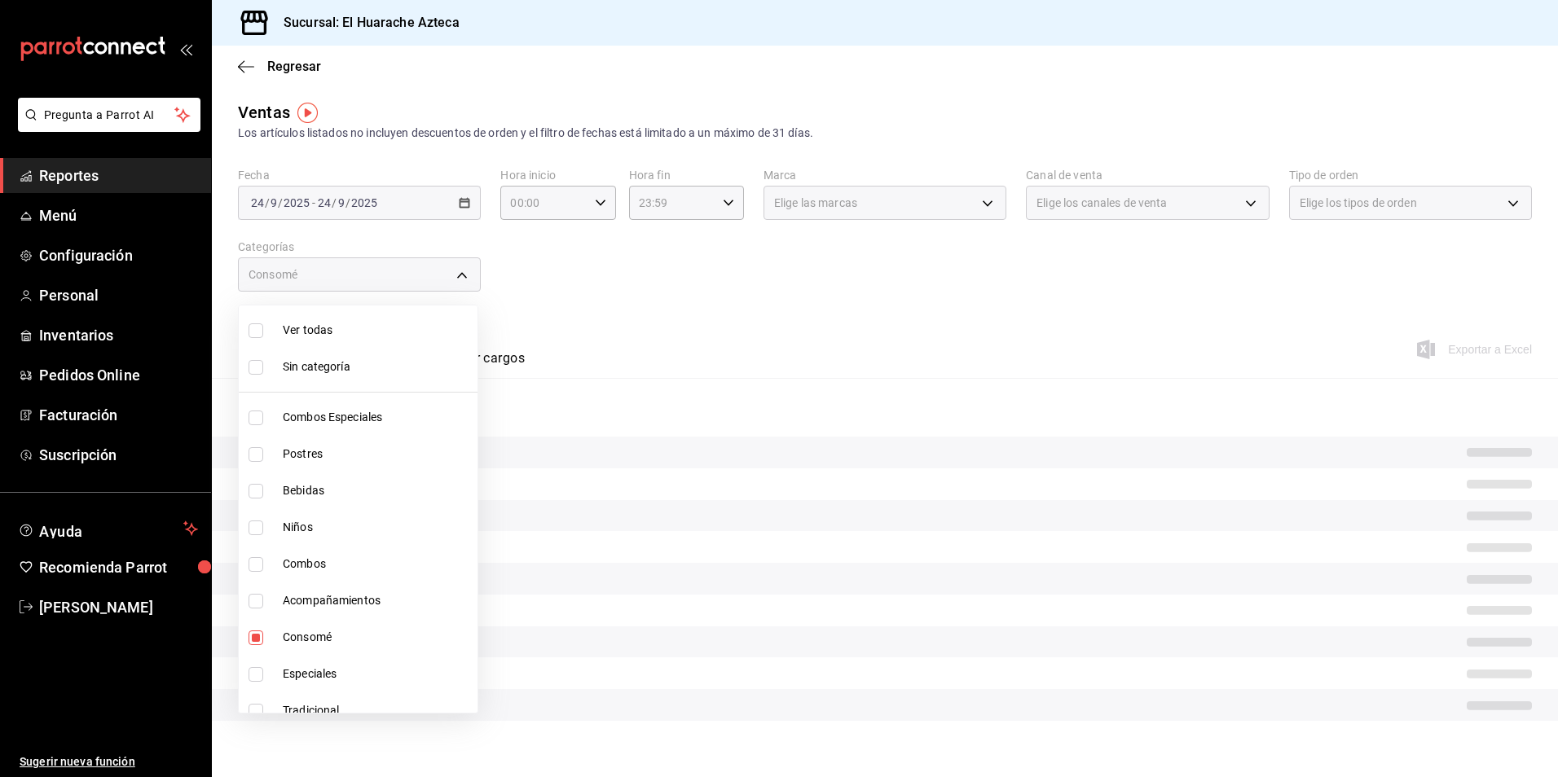
click at [657, 363] on div at bounding box center [779, 388] width 1558 height 777
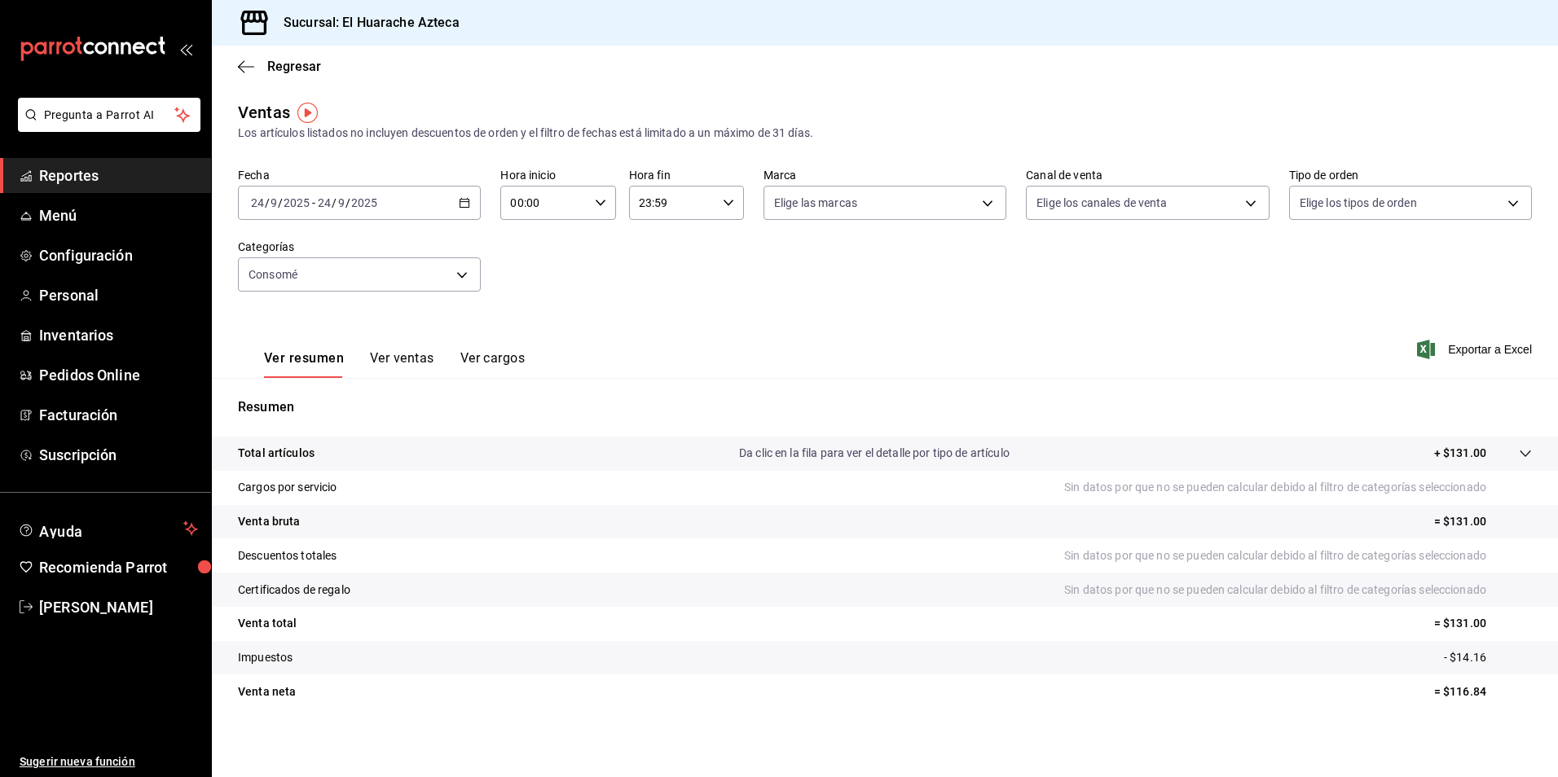
click at [395, 346] on div "Ver resumen Ver ventas Ver cargos" at bounding box center [381, 354] width 287 height 47
click at [401, 358] on button "Ver ventas" at bounding box center [402, 364] width 64 height 28
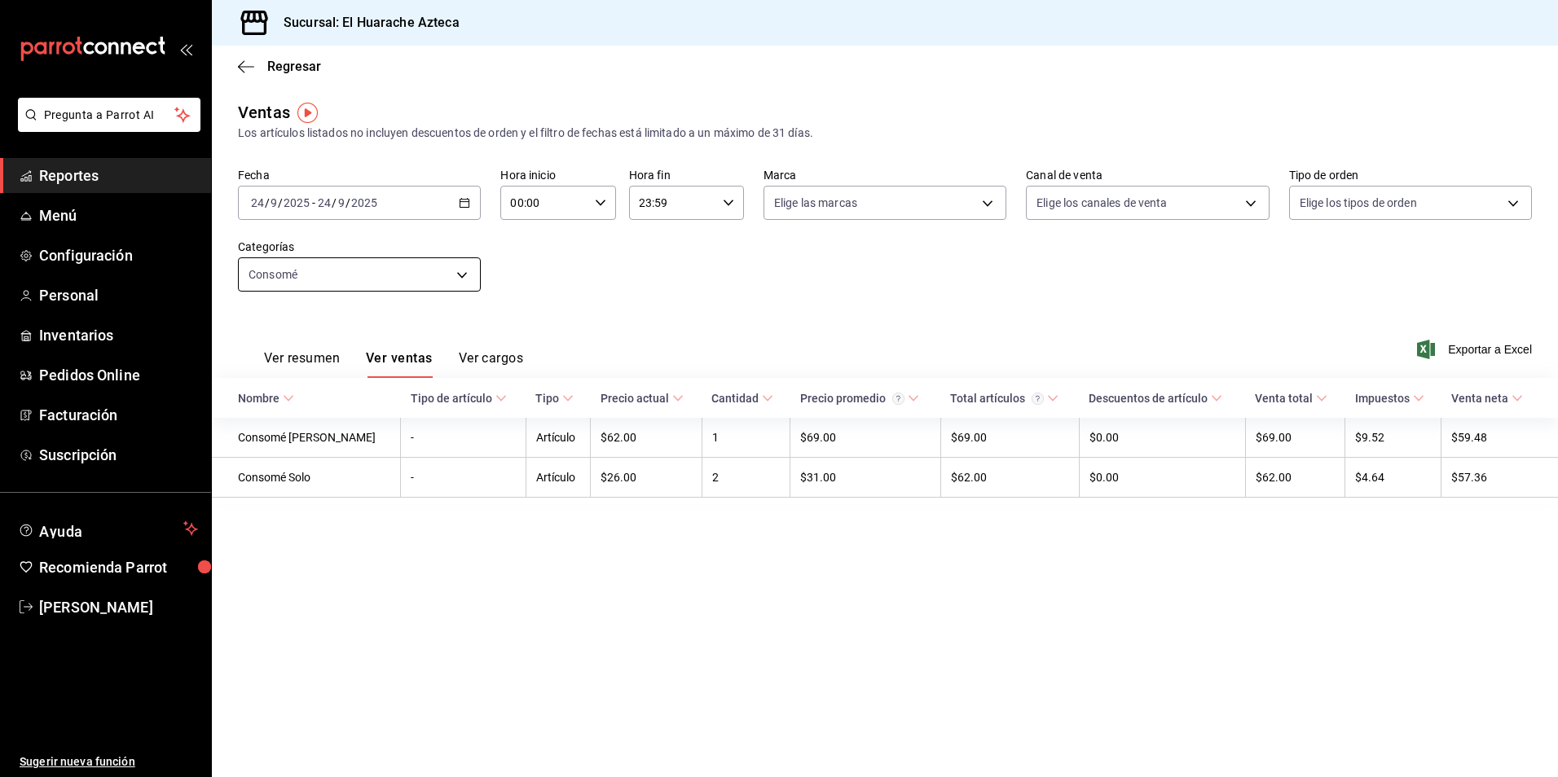
click at [461, 267] on body "Pregunta a Parrot AI Reportes Menú Configuración Personal Inventarios Pedidos O…" at bounding box center [779, 388] width 1558 height 777
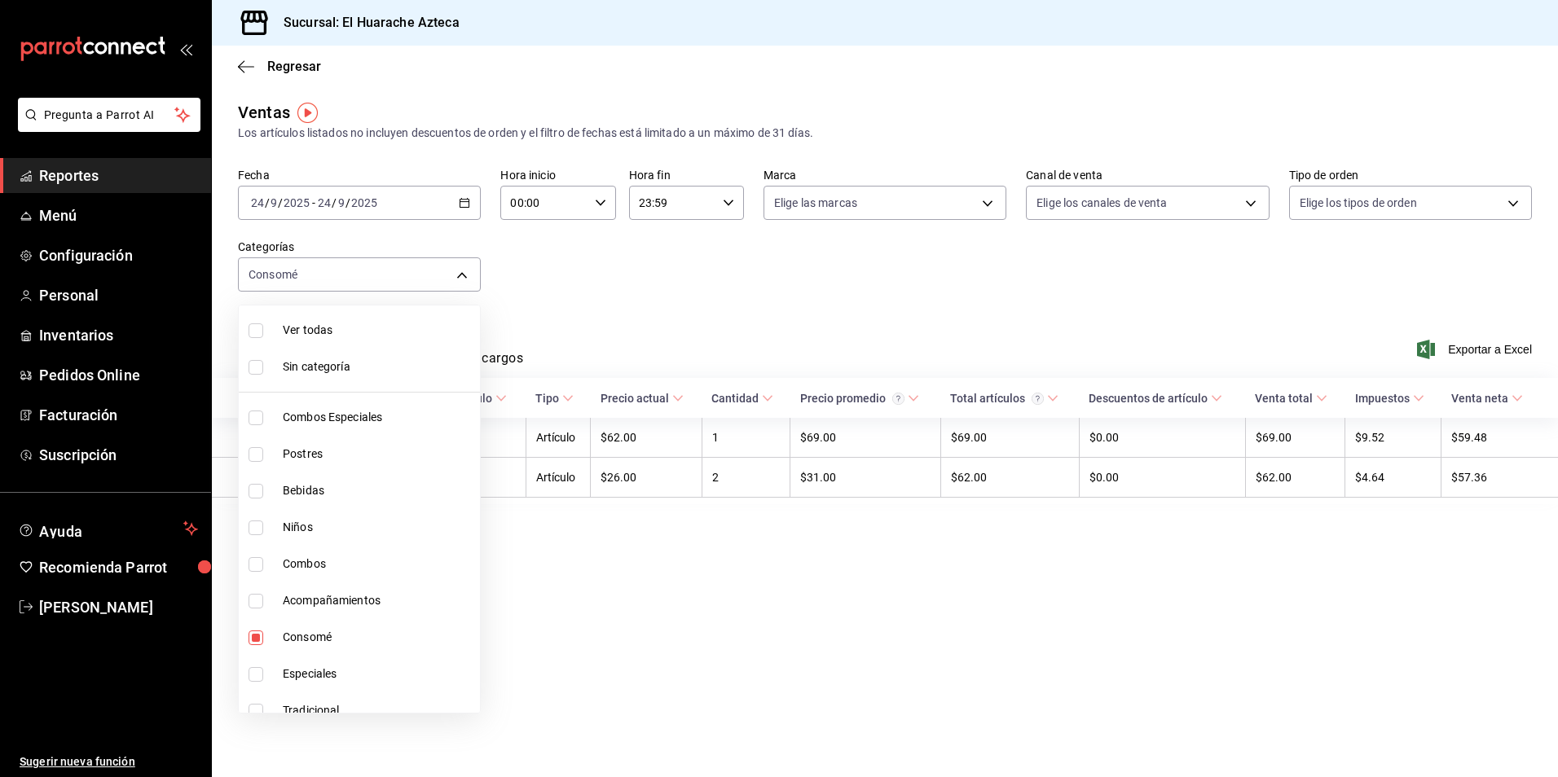
click at [295, 639] on span "Consomé" at bounding box center [378, 637] width 191 height 17
checkbox input "false"
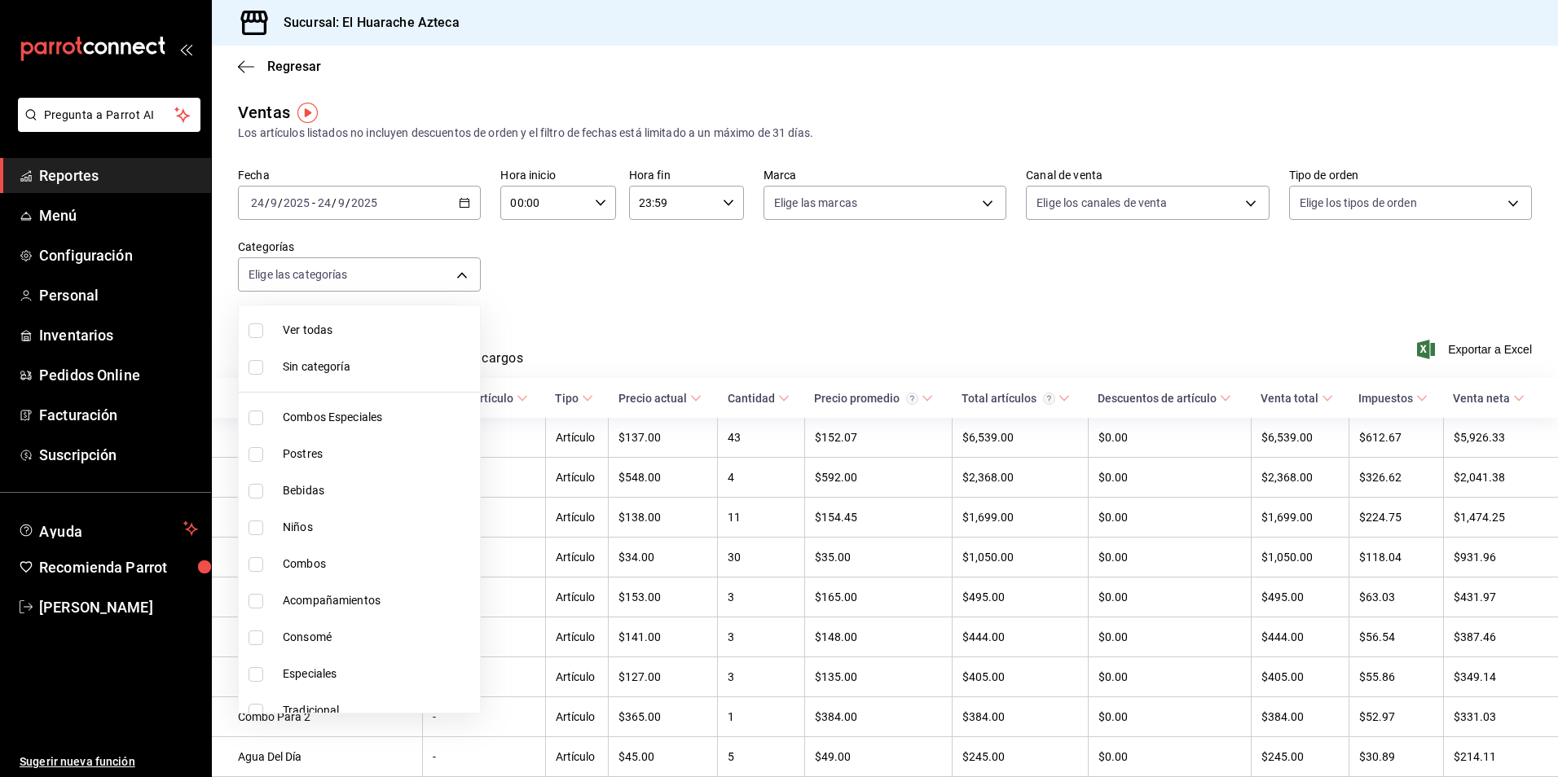
click at [605, 287] on div at bounding box center [779, 388] width 1558 height 777
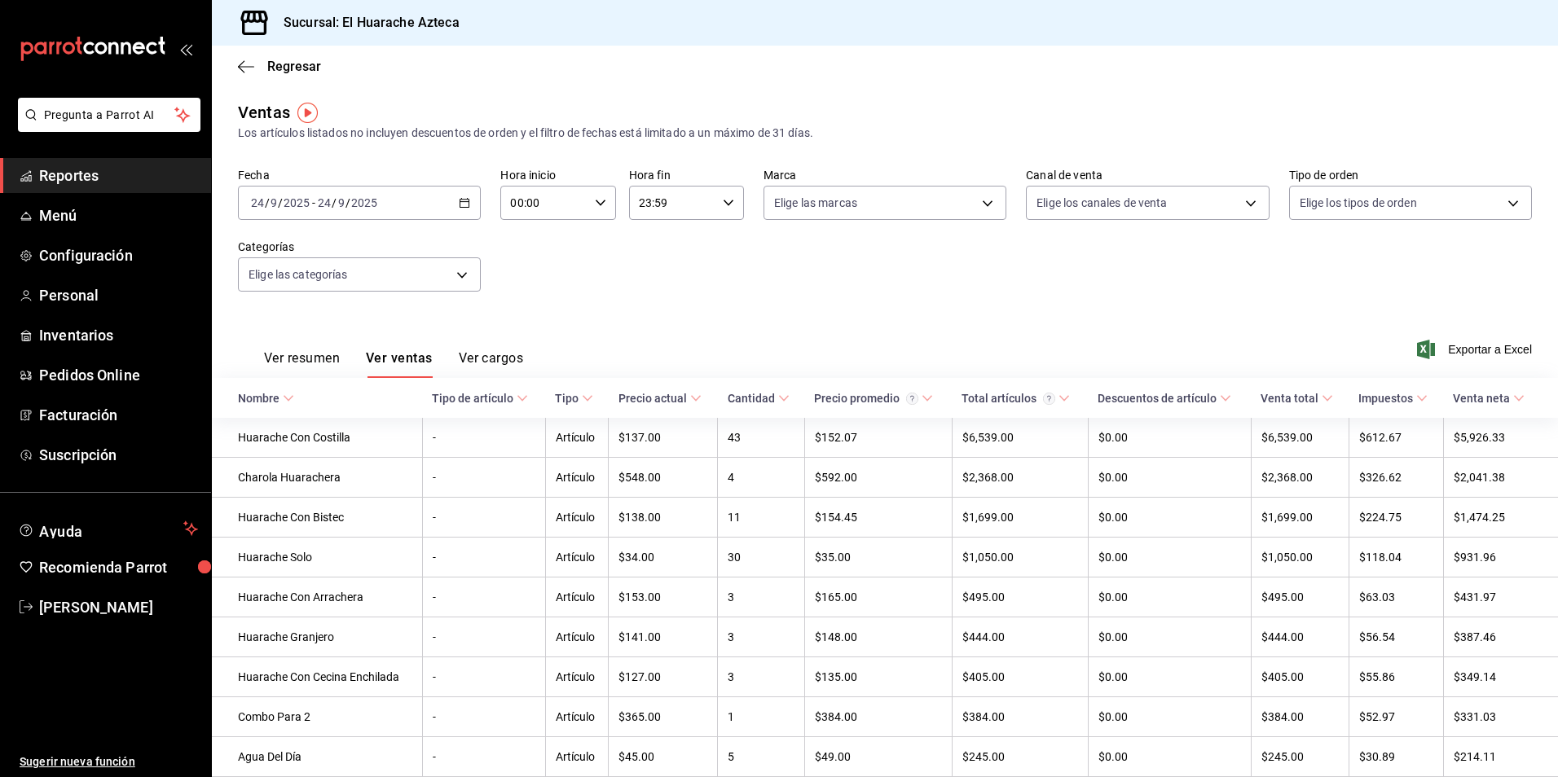
click at [480, 359] on button "Ver cargos" at bounding box center [491, 364] width 65 height 28
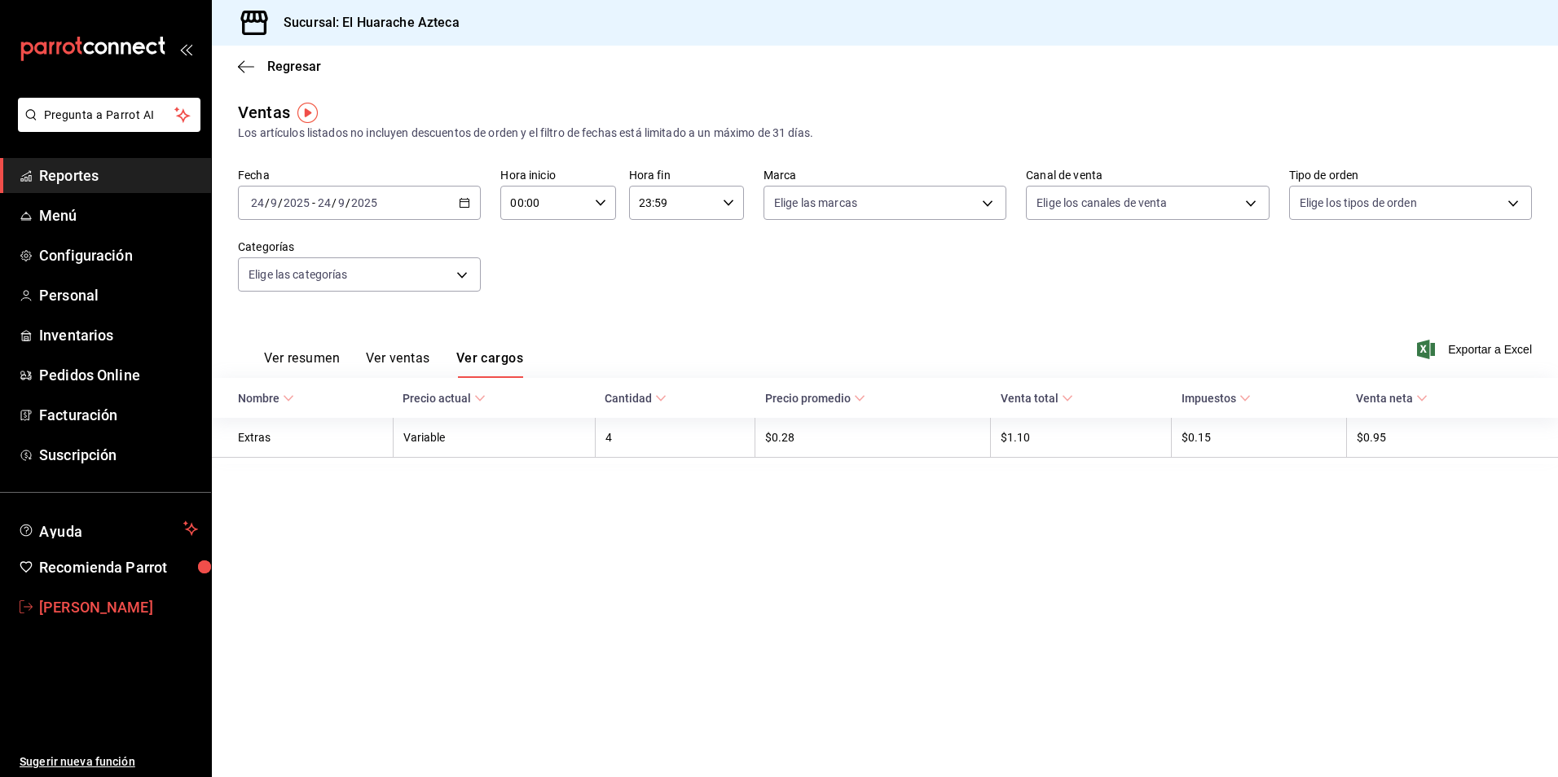
click at [81, 610] on span "[PERSON_NAME]" at bounding box center [118, 607] width 159 height 22
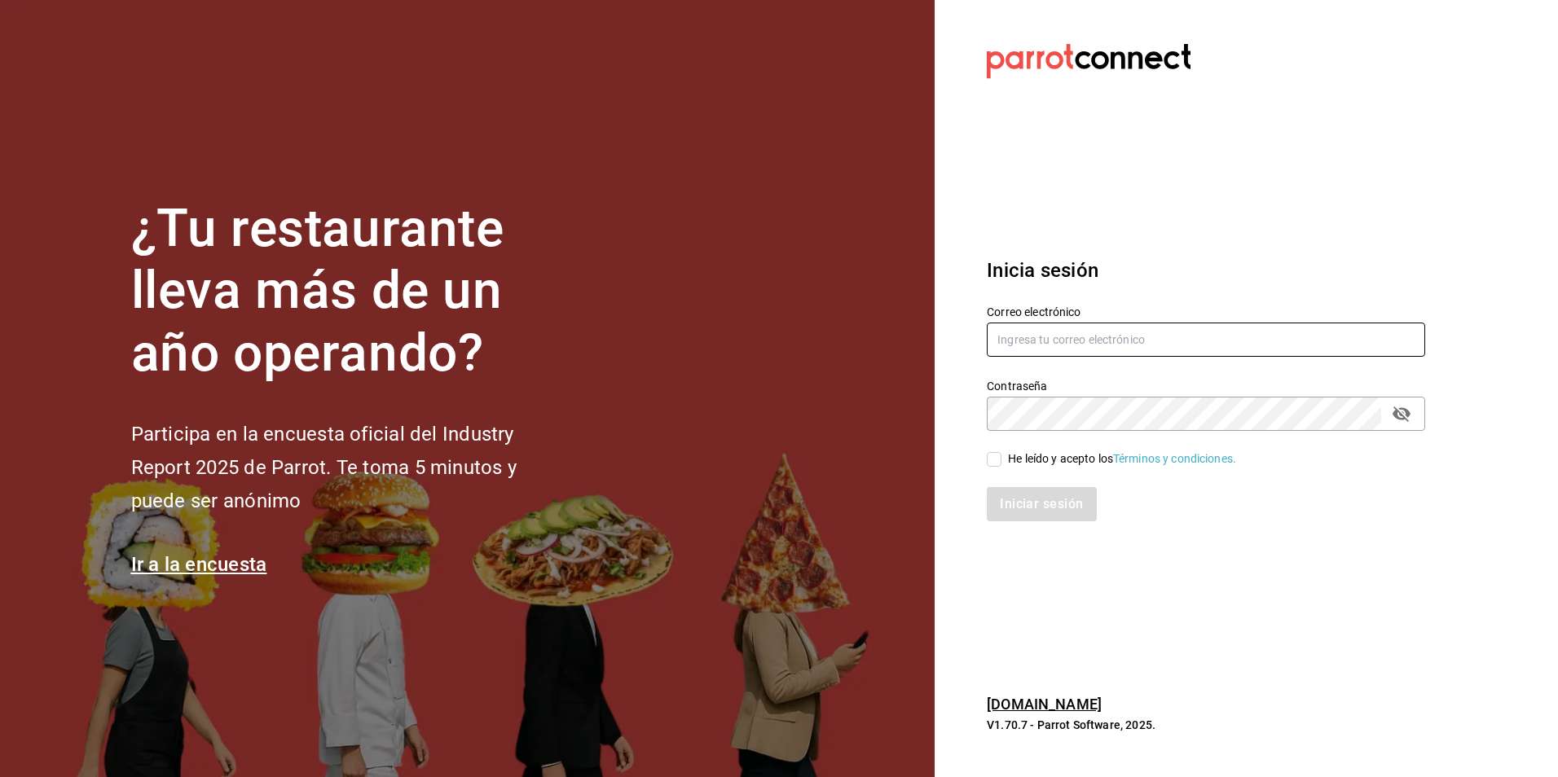
type input "[PERSON_NAME][EMAIL_ADDRESS][DOMAIN_NAME]"
